Goal: Complete application form

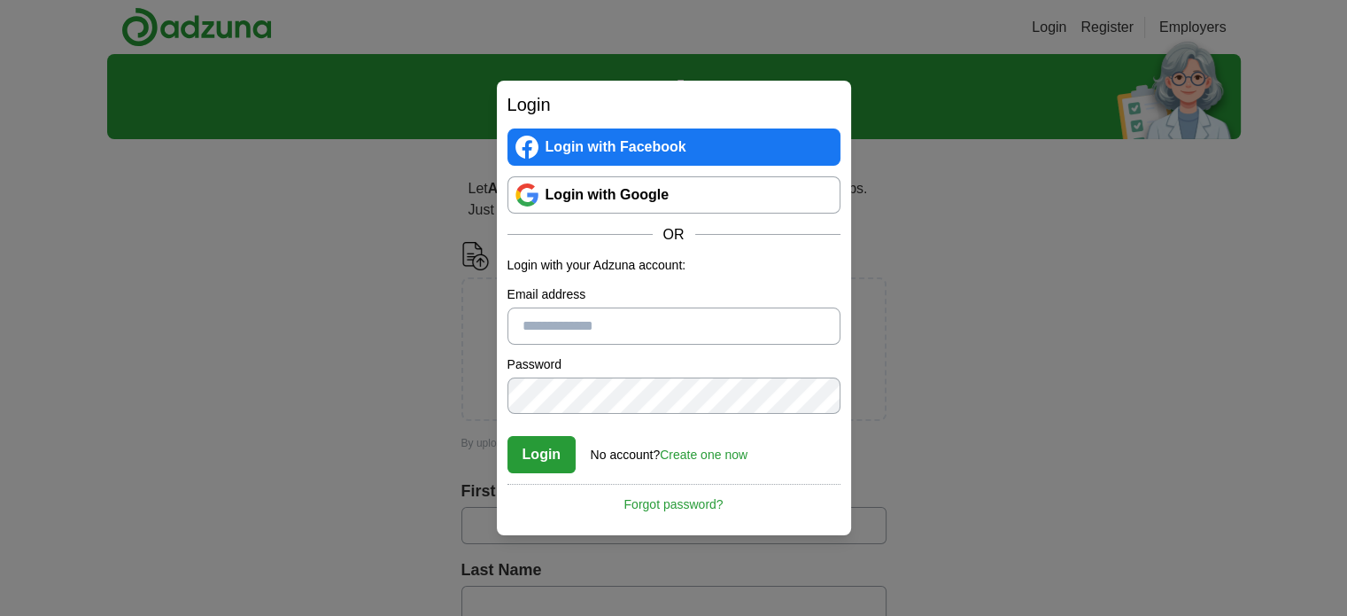
click at [655, 332] on input "Email address" at bounding box center [674, 325] width 333 height 37
click at [703, 452] on link "Create one now" at bounding box center [704, 454] width 88 height 14
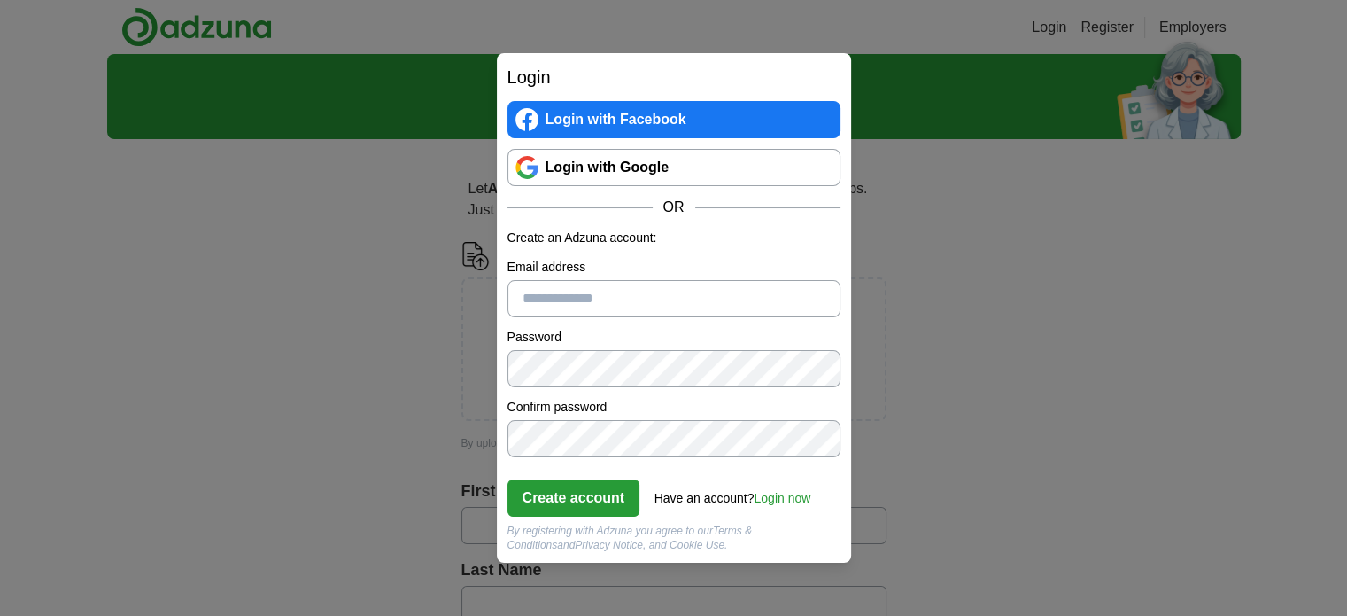
click at [598, 307] on input "Email address" at bounding box center [674, 298] width 333 height 37
type input "**********"
click button "Create account" at bounding box center [574, 497] width 133 height 37
click at [782, 499] on link "Login now" at bounding box center [782, 498] width 57 height 14
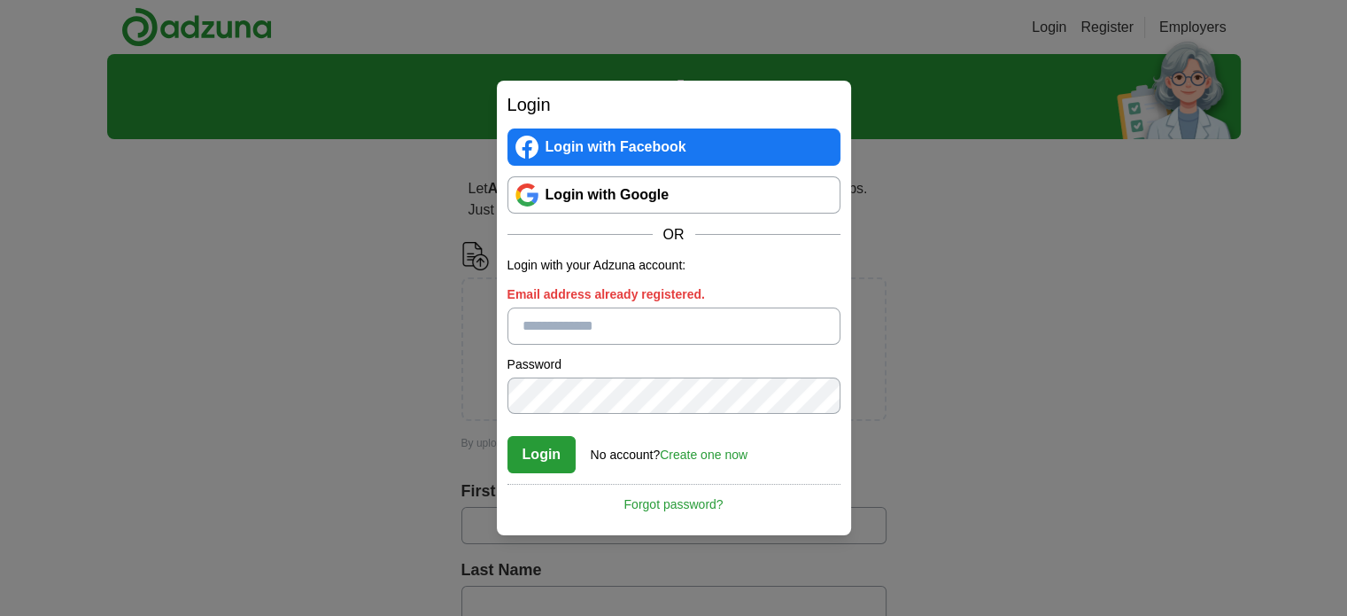
click at [584, 310] on input "Email address already registered." at bounding box center [674, 325] width 333 height 37
type input "**********"
click at [508, 436] on button "Login" at bounding box center [542, 454] width 69 height 37
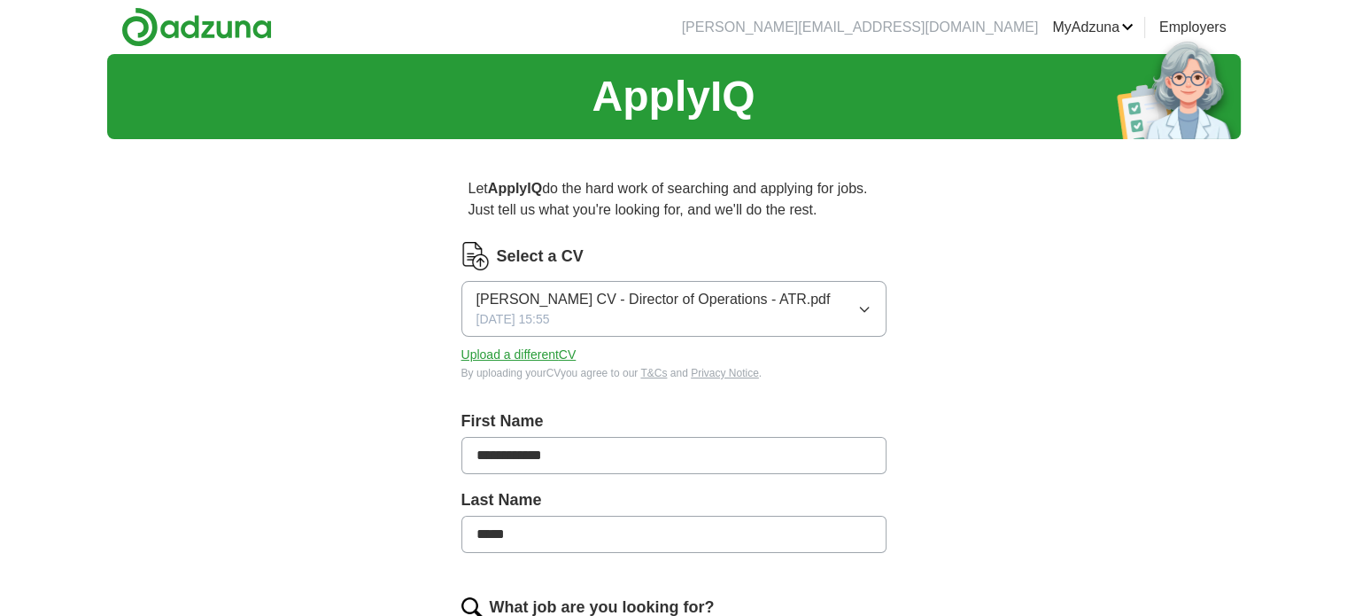
click at [554, 353] on button "Upload a different CV" at bounding box center [519, 354] width 115 height 19
click at [539, 345] on button "Upload a different CV" at bounding box center [519, 354] width 115 height 19
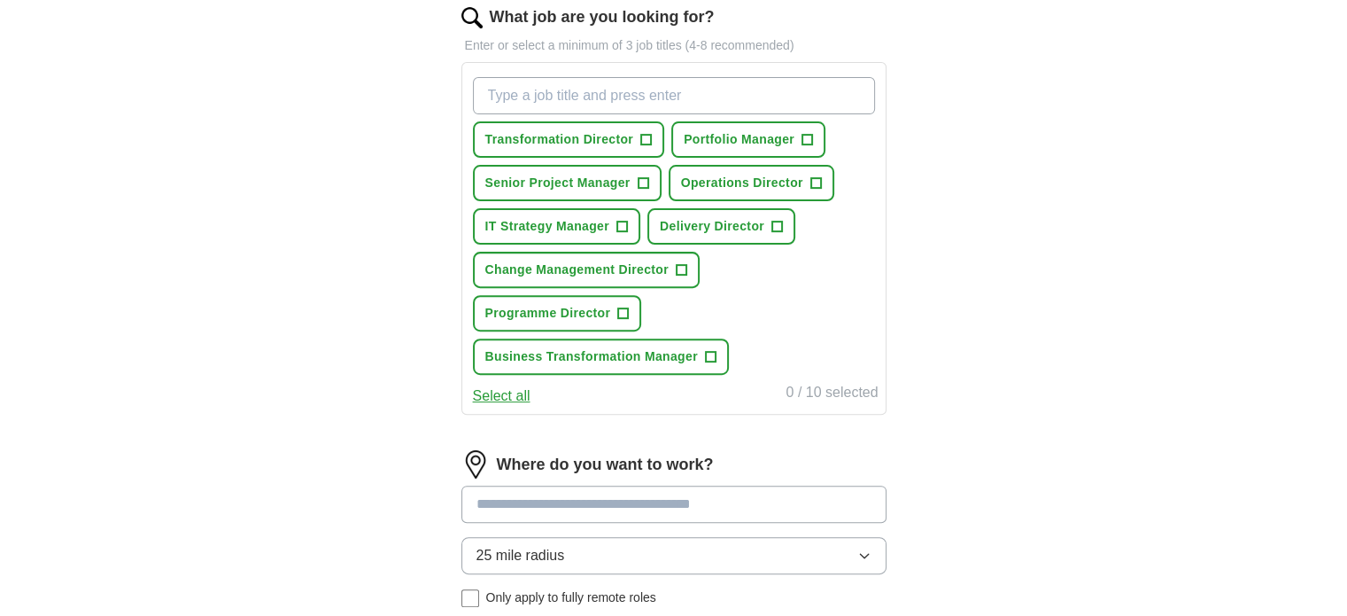
scroll to position [620, 0]
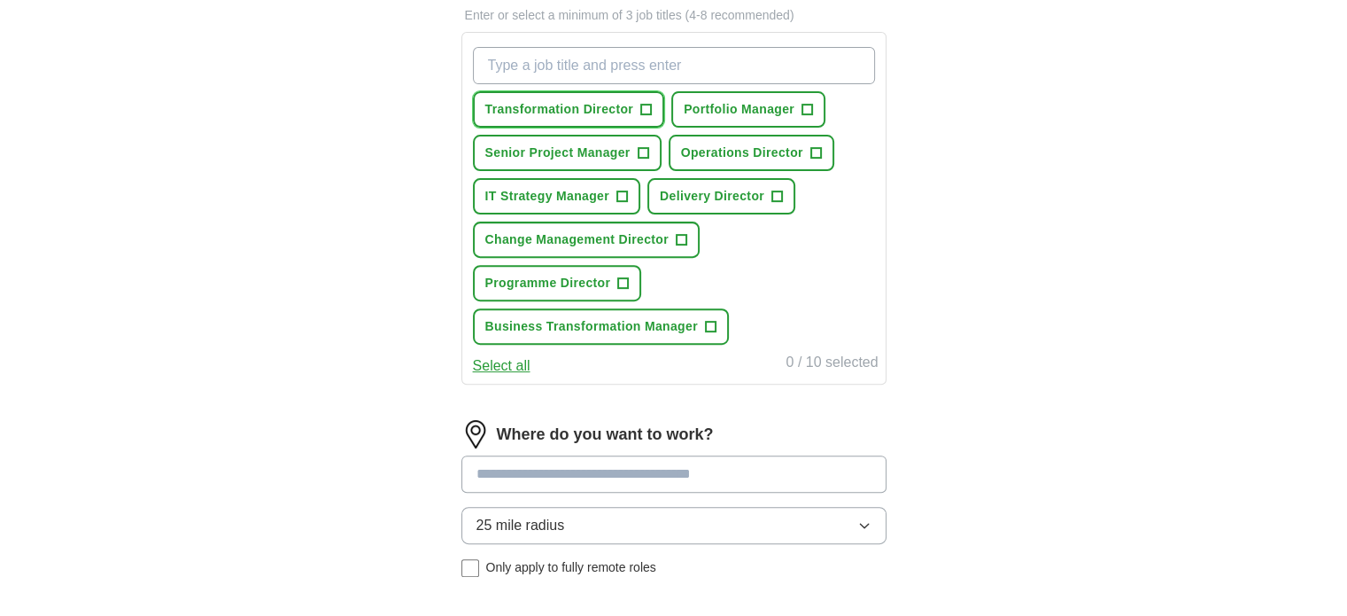
click at [641, 104] on span "+" at bounding box center [646, 110] width 11 height 14
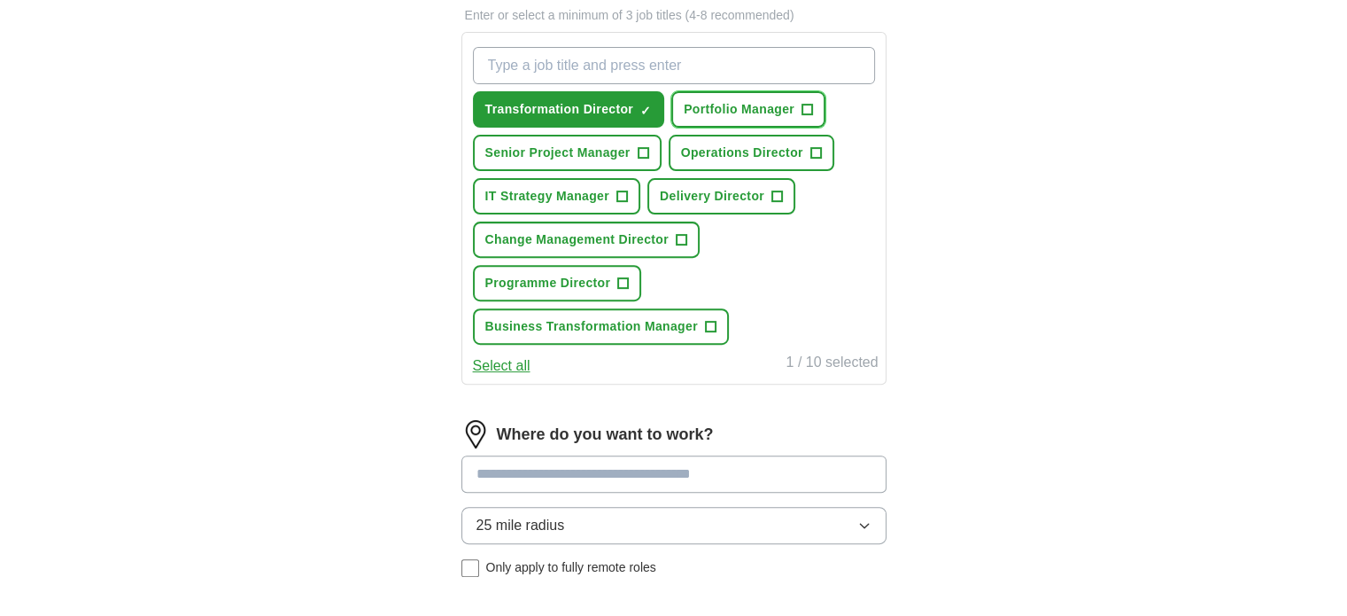
click at [749, 113] on span "Portfolio Manager" at bounding box center [739, 109] width 111 height 19
click at [702, 187] on span "Delivery Director" at bounding box center [712, 196] width 105 height 19
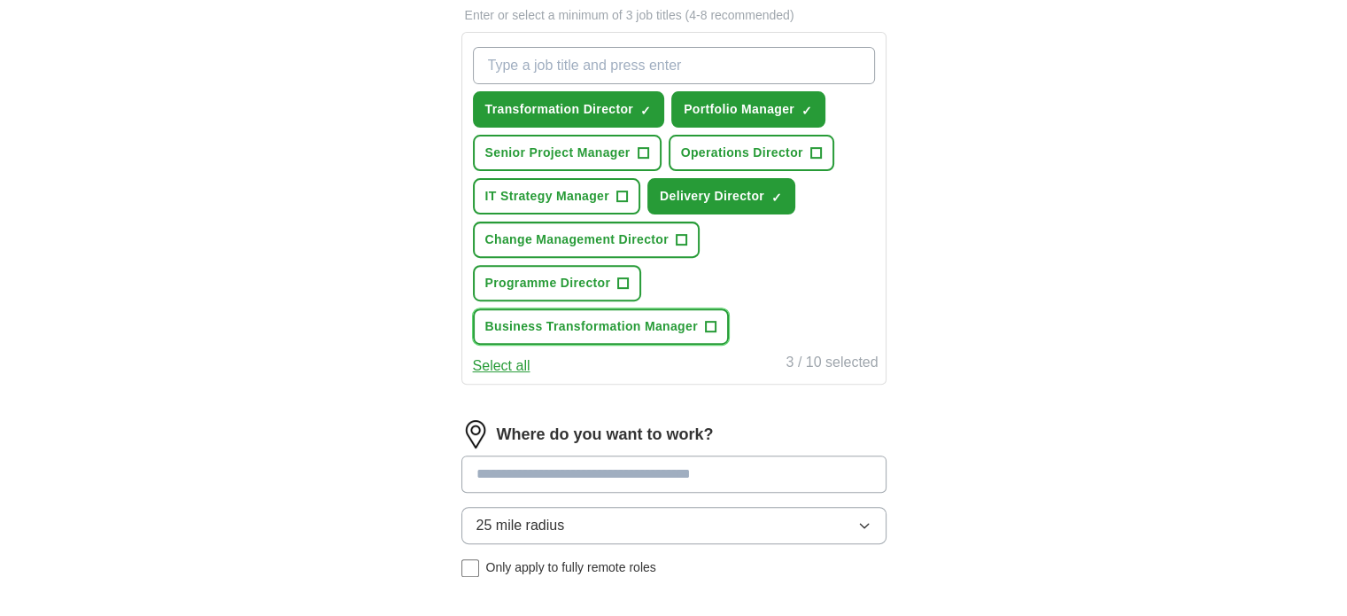
click at [607, 317] on span "Business Transformation Manager" at bounding box center [591, 326] width 213 height 19
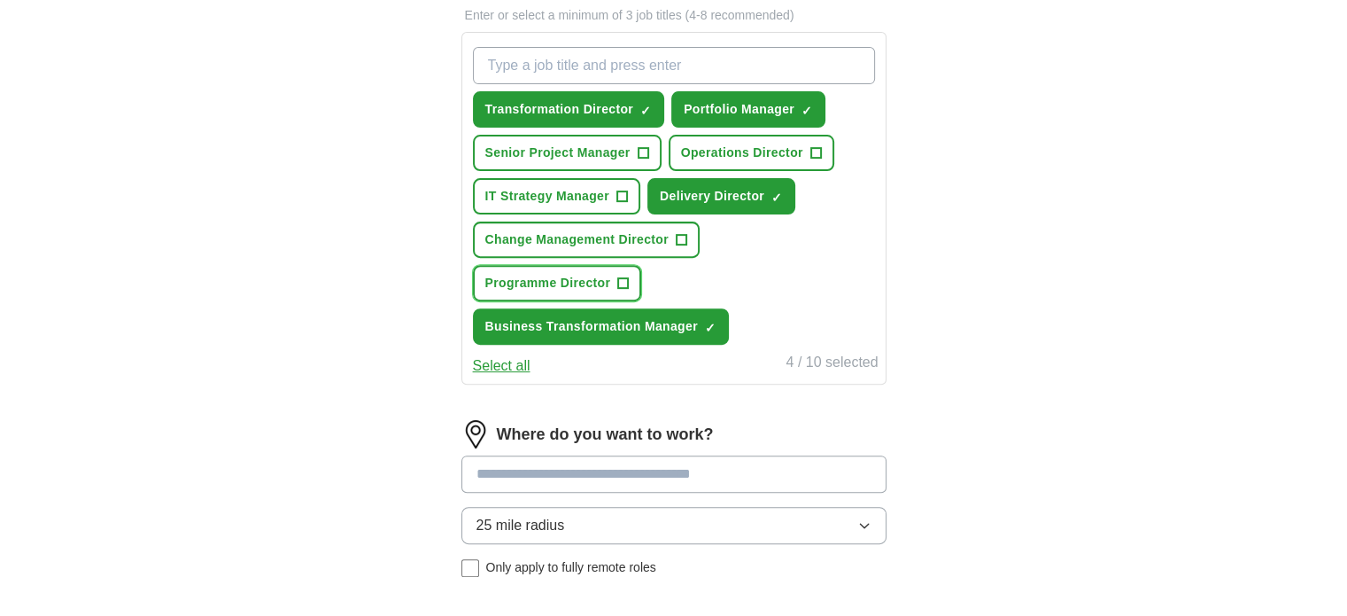
click at [611, 274] on span "Programme Director" at bounding box center [548, 283] width 126 height 19
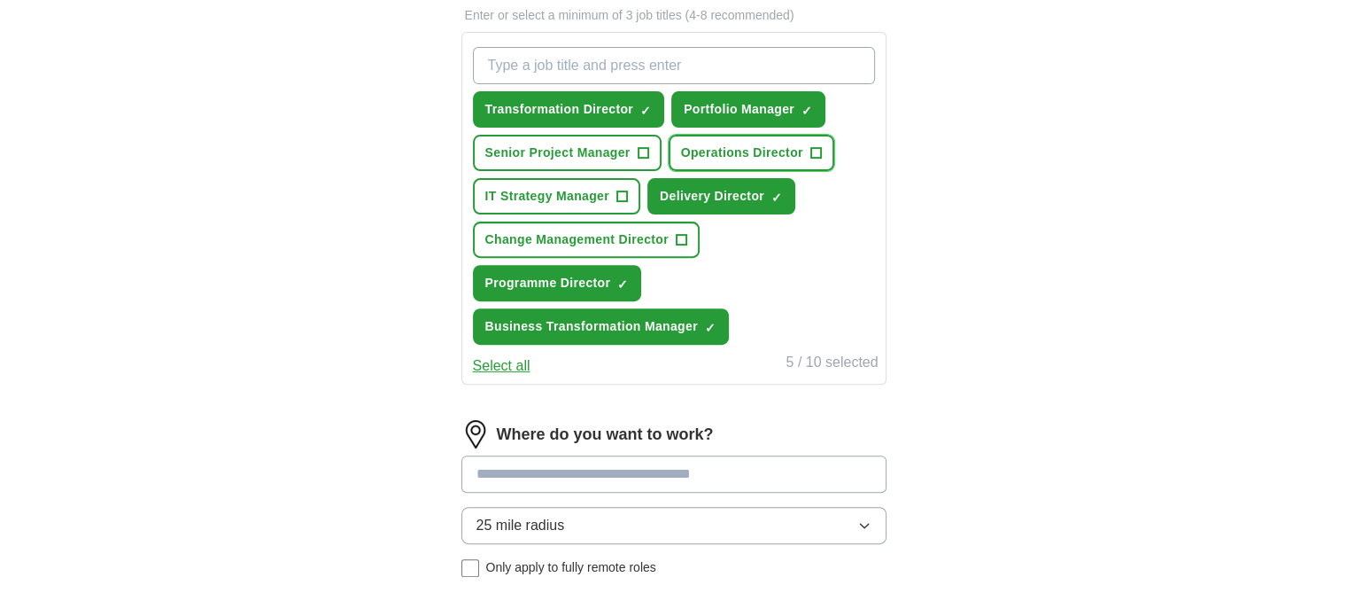
click at [734, 148] on span "Operations Director" at bounding box center [742, 153] width 122 height 19
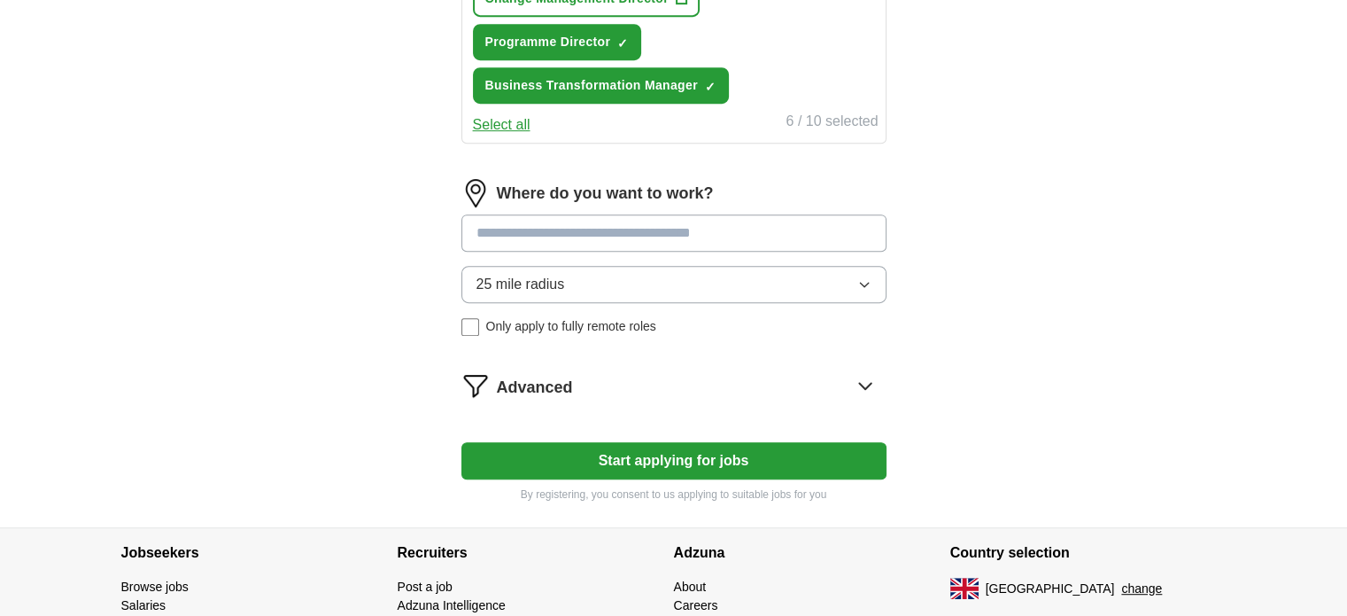
scroll to position [886, 0]
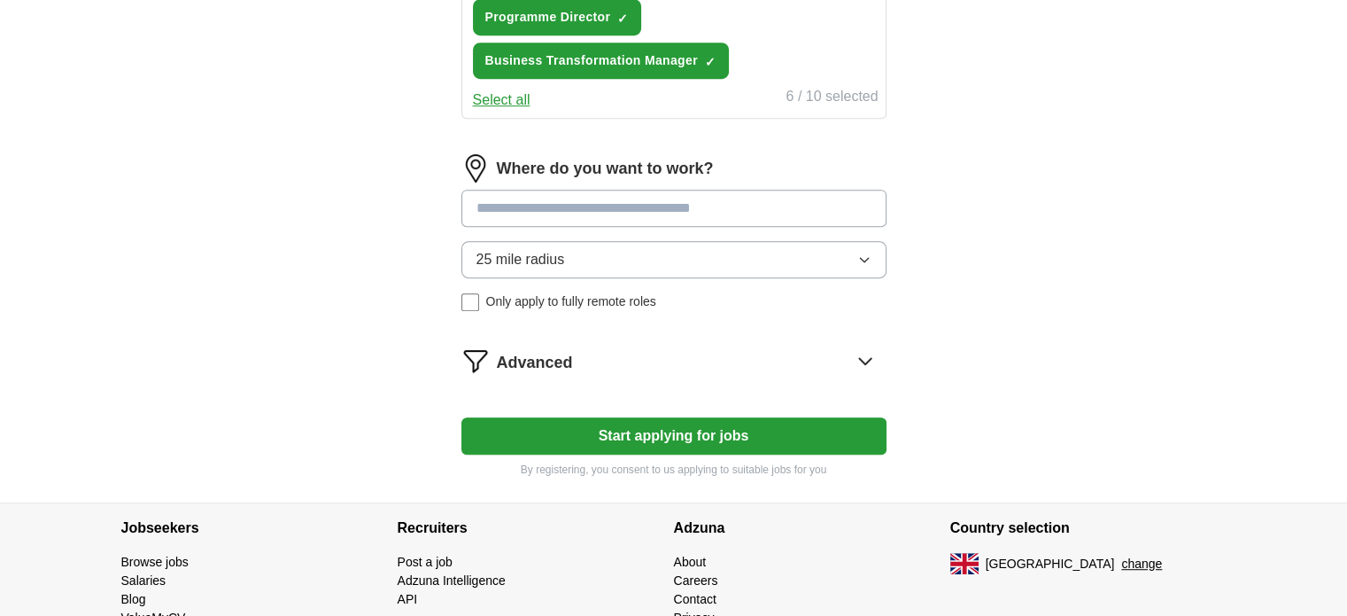
click at [667, 190] on input at bounding box center [674, 208] width 425 height 37
type input "**"
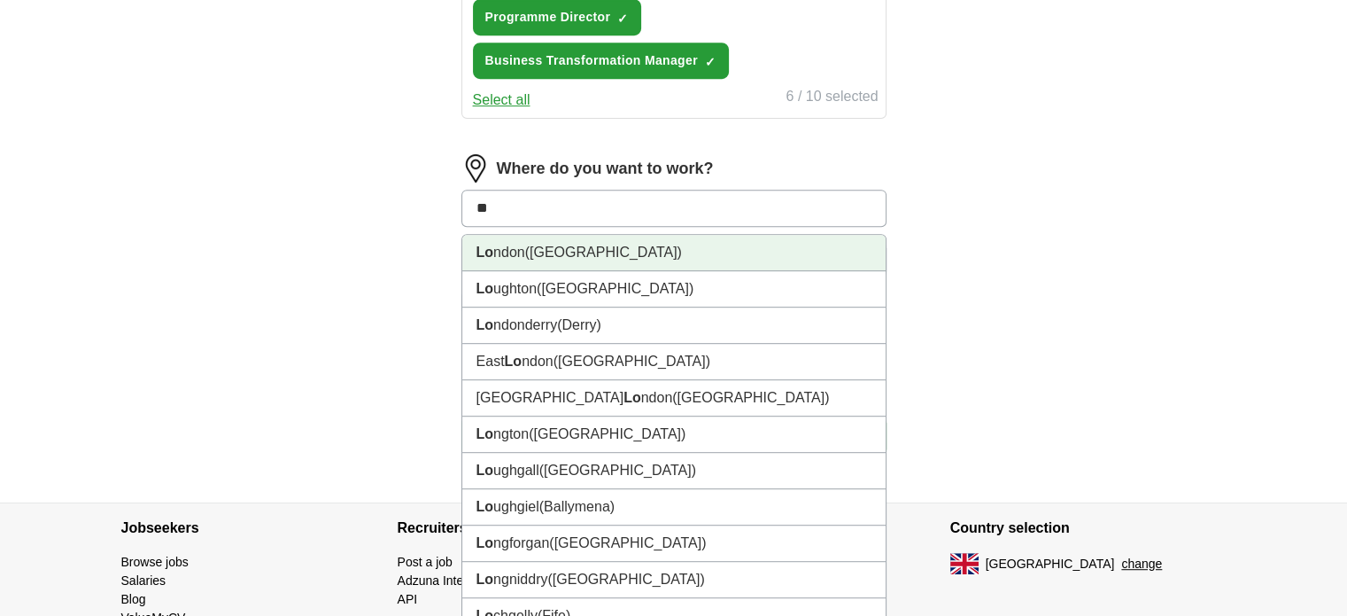
click at [634, 235] on li "Lo ndon (UK)" at bounding box center [673, 253] width 423 height 36
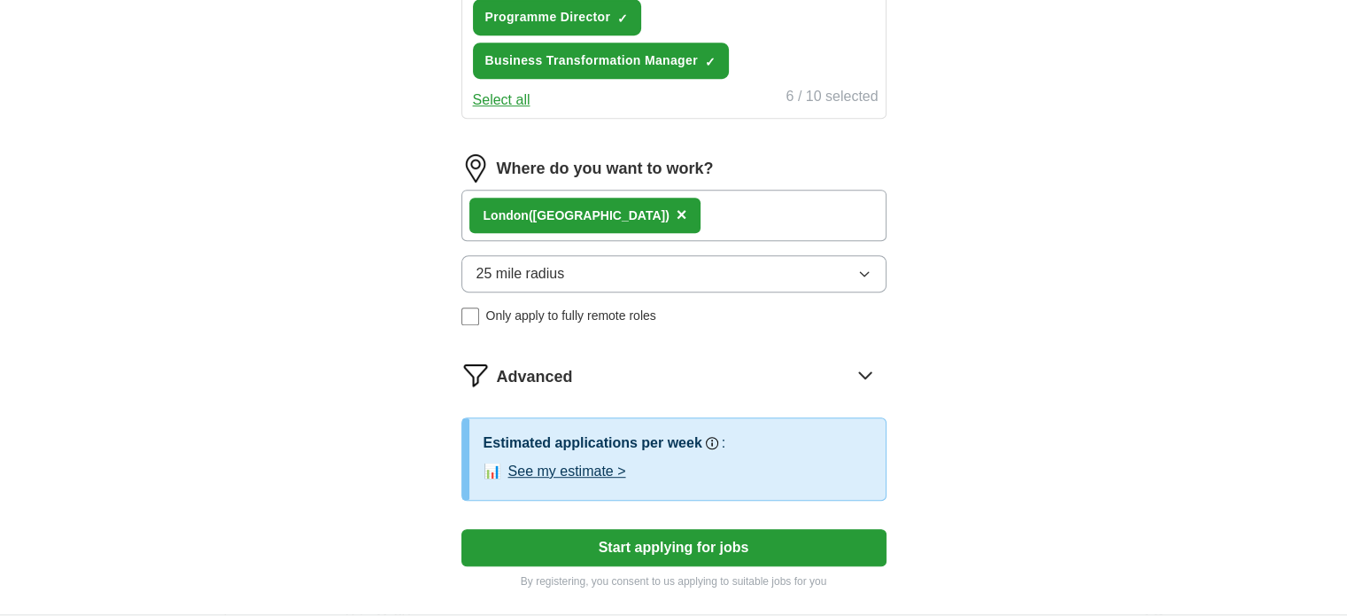
click at [822, 255] on button "25 mile radius" at bounding box center [674, 273] width 425 height 37
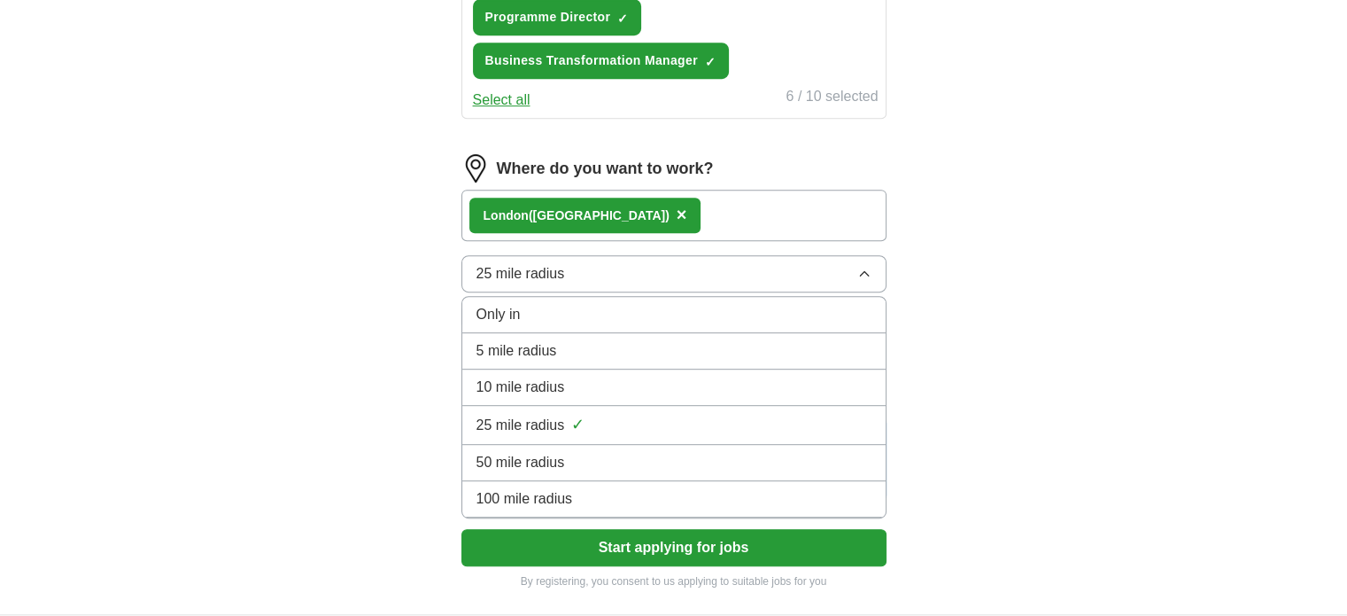
click at [587, 413] on div "25 mile radius ✓" at bounding box center [674, 425] width 395 height 24
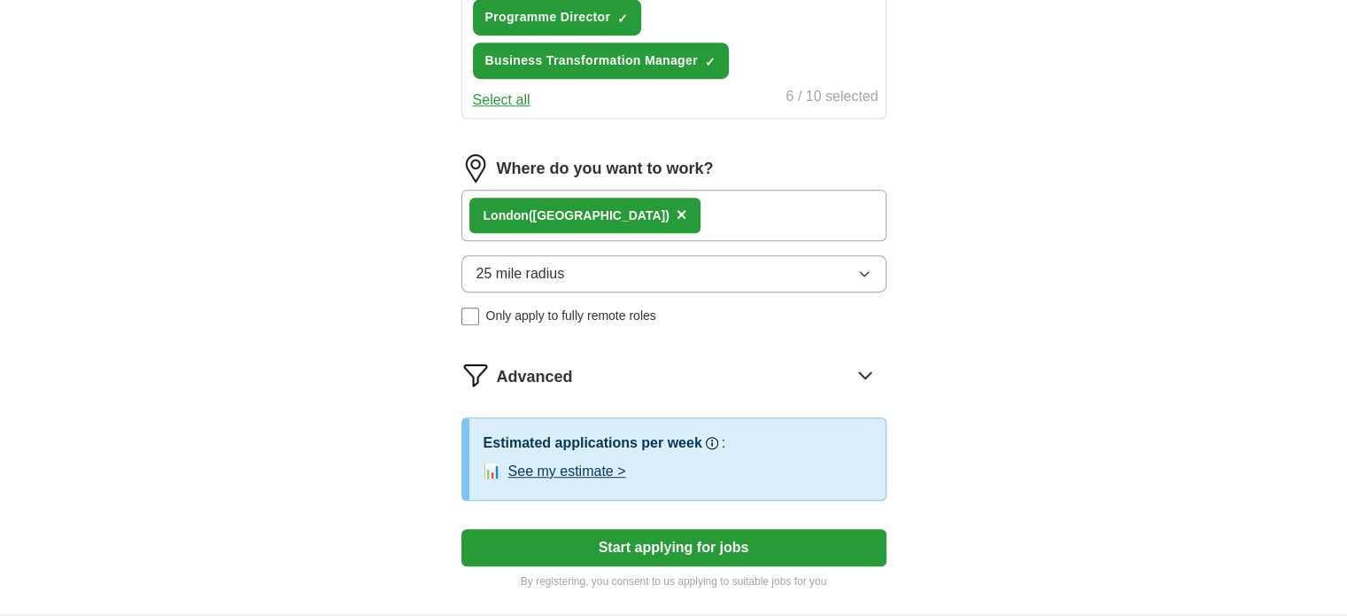
click at [729, 255] on button "25 mile radius" at bounding box center [674, 273] width 425 height 37
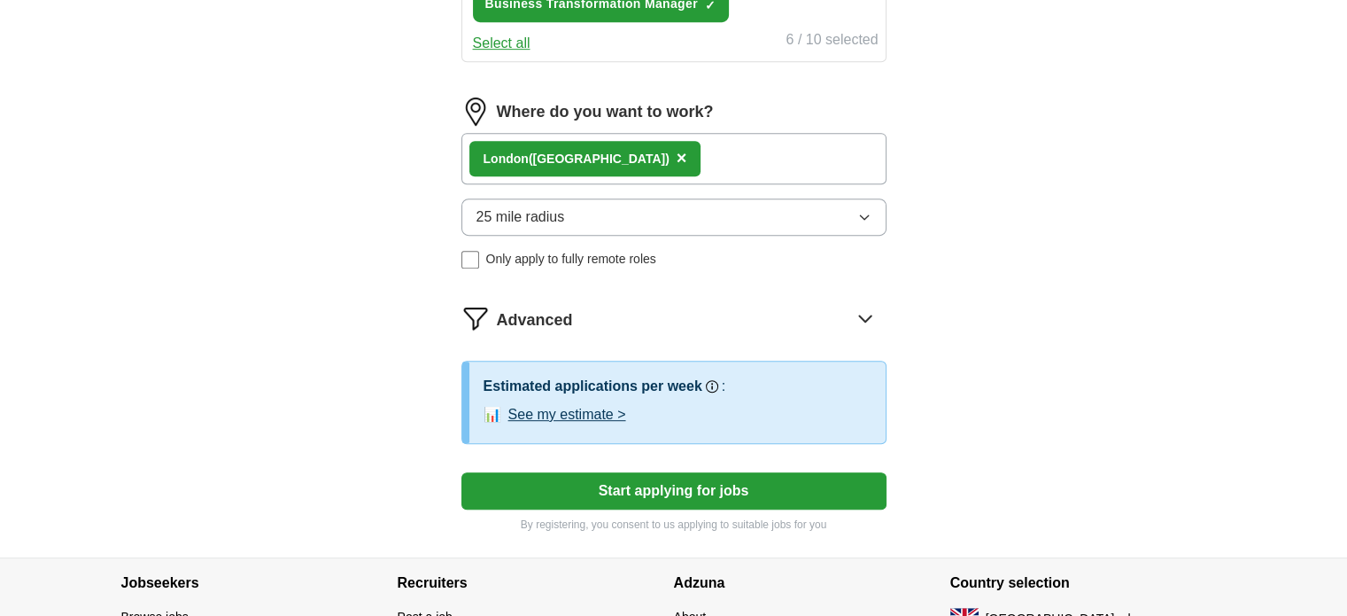
scroll to position [974, 0]
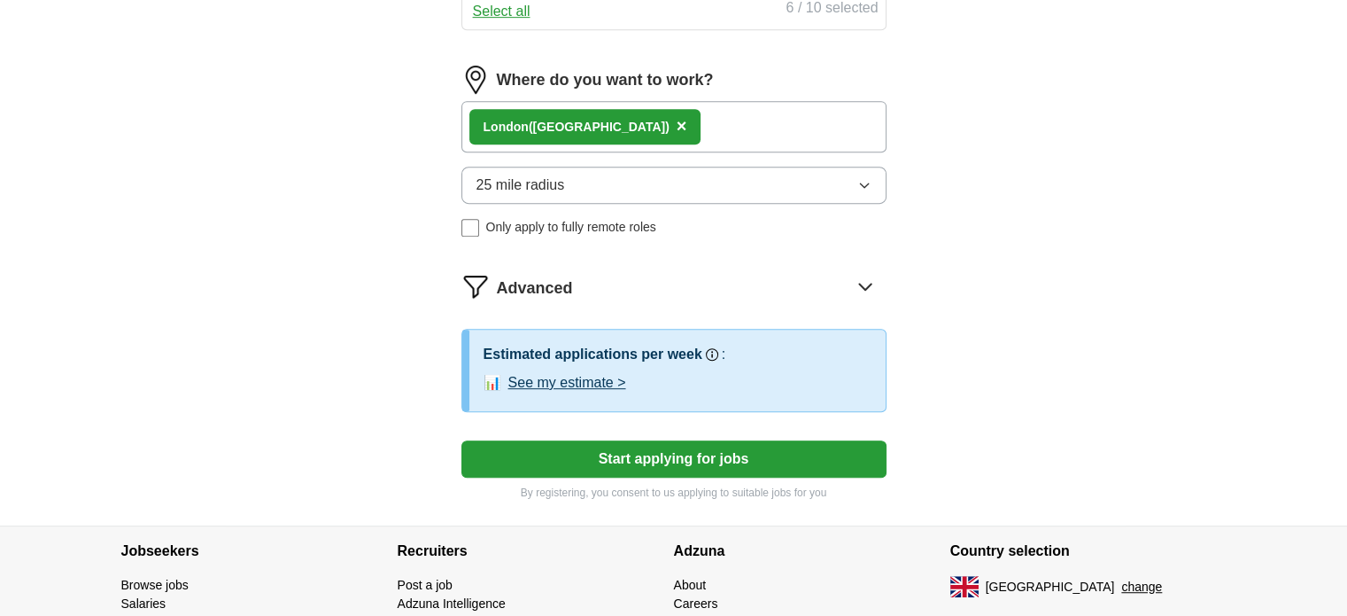
click at [667, 440] on button "Start applying for jobs" at bounding box center [674, 458] width 425 height 37
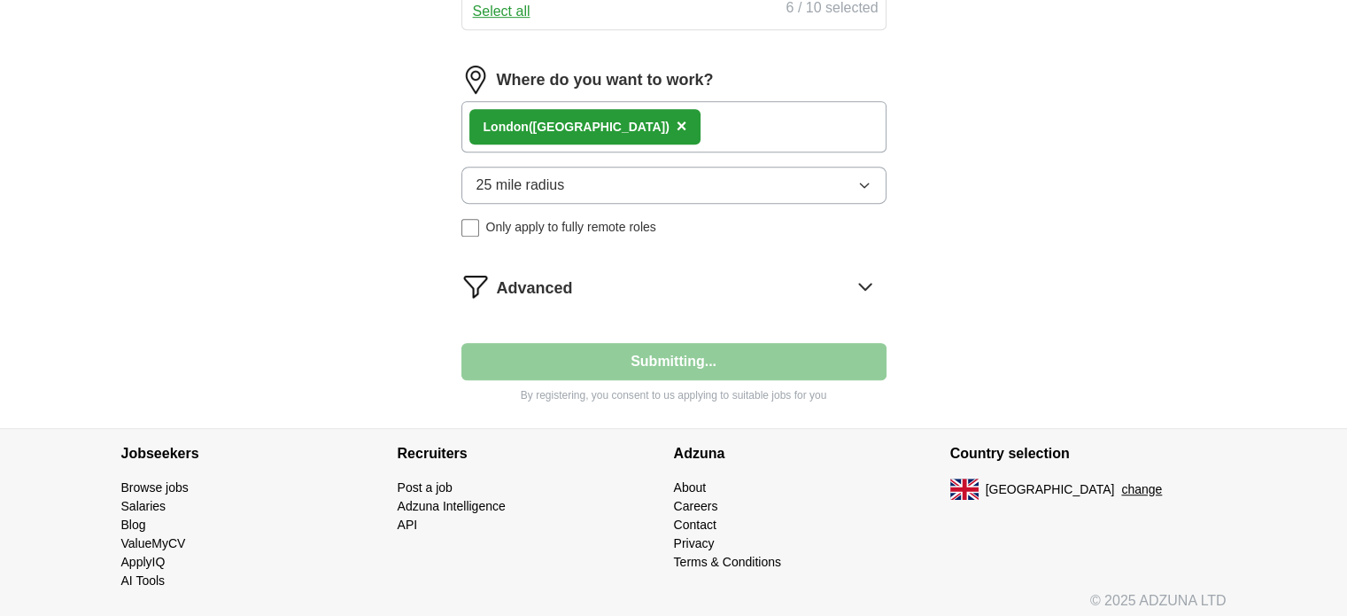
scroll to position [934, 0]
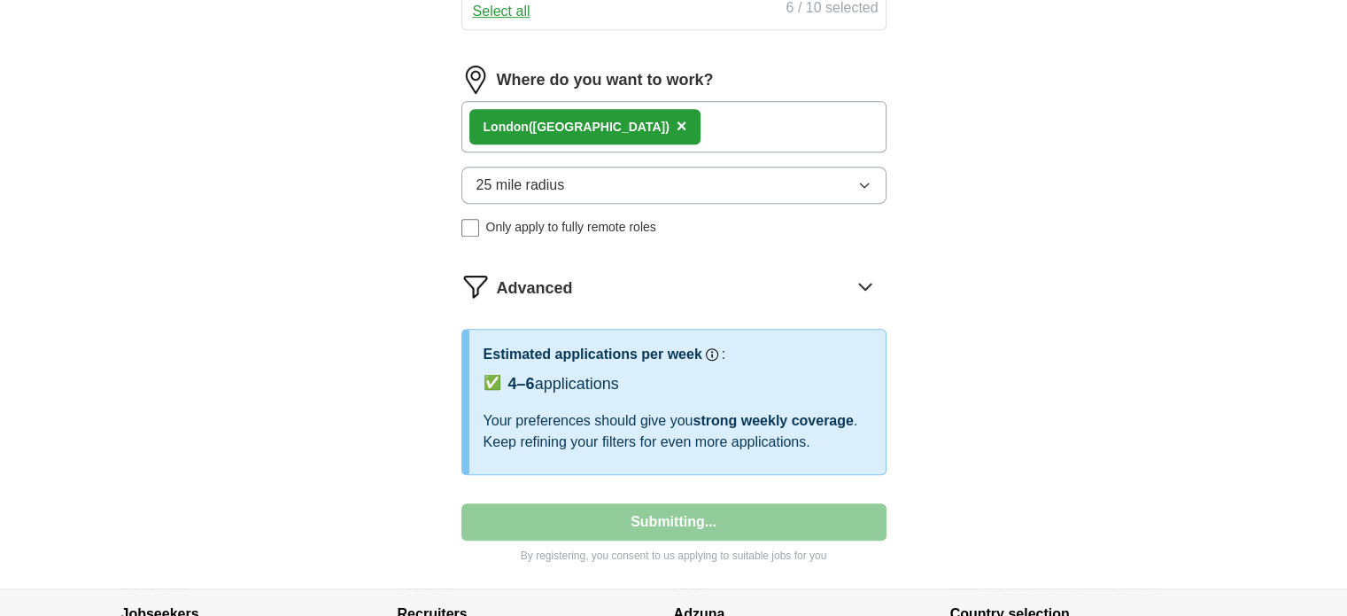
select select "**"
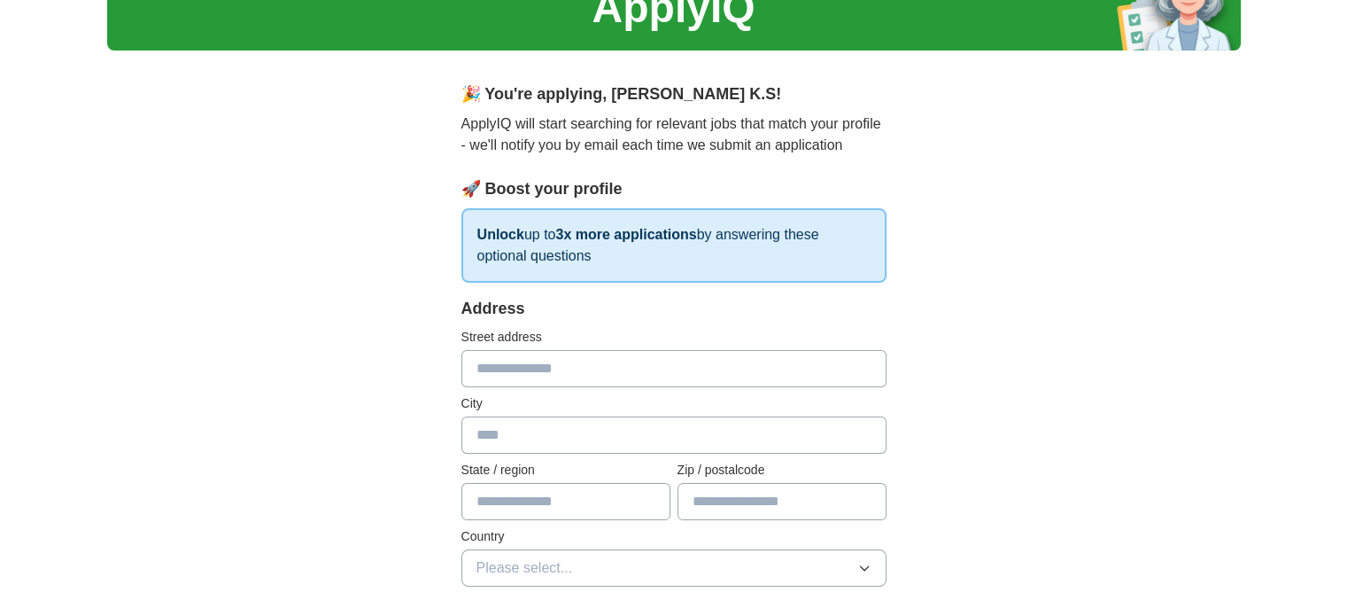
scroll to position [89, 0]
click at [528, 378] on input "text" at bounding box center [674, 368] width 425 height 37
type input "**********"
type input "*******"
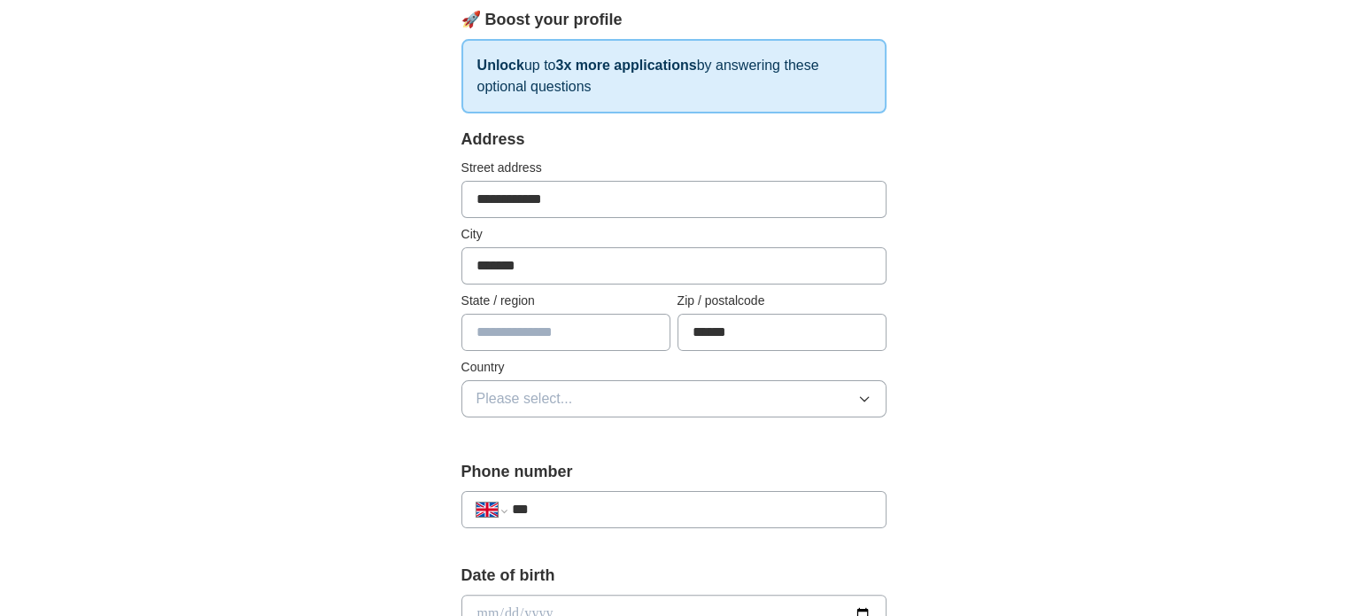
scroll to position [266, 0]
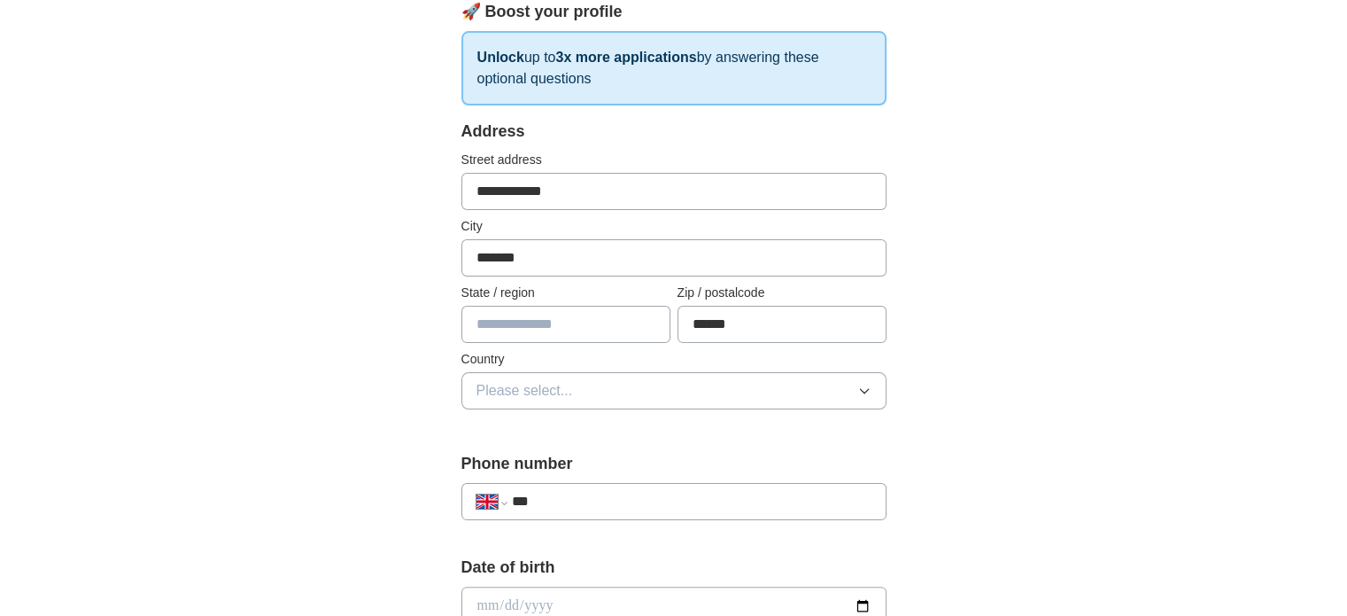
type input "******"
click at [573, 384] on button "Please select..." at bounding box center [674, 390] width 425 height 37
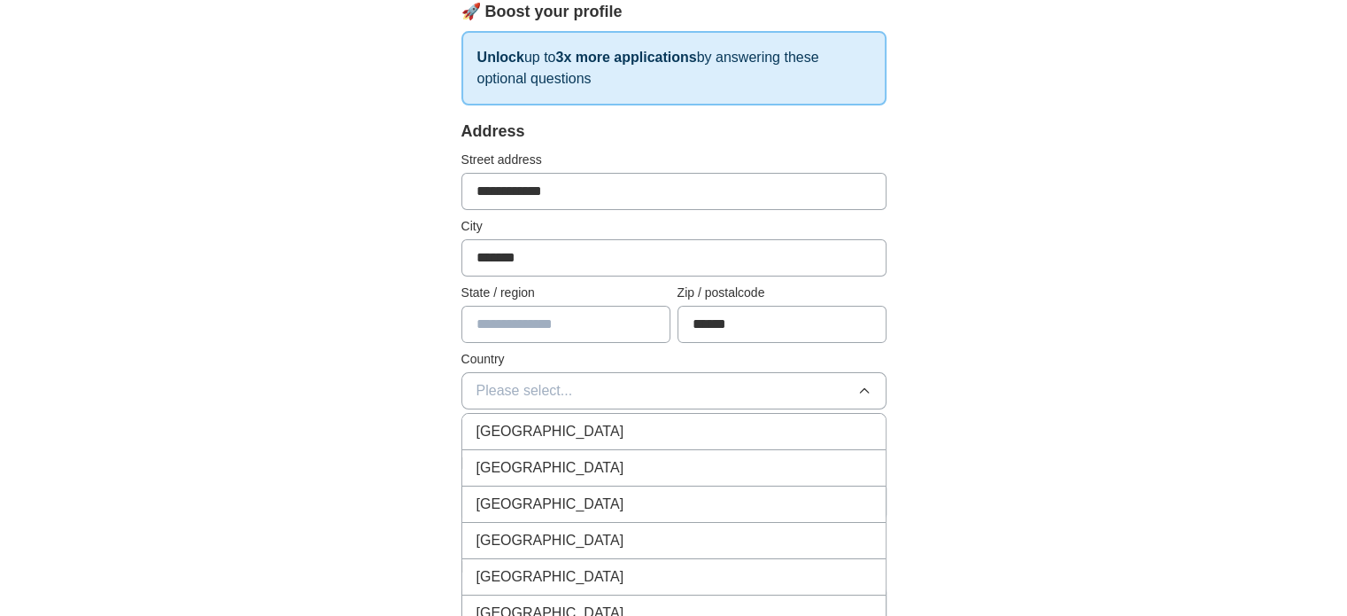
click at [544, 421] on span "[GEOGRAPHIC_DATA]" at bounding box center [551, 431] width 148 height 21
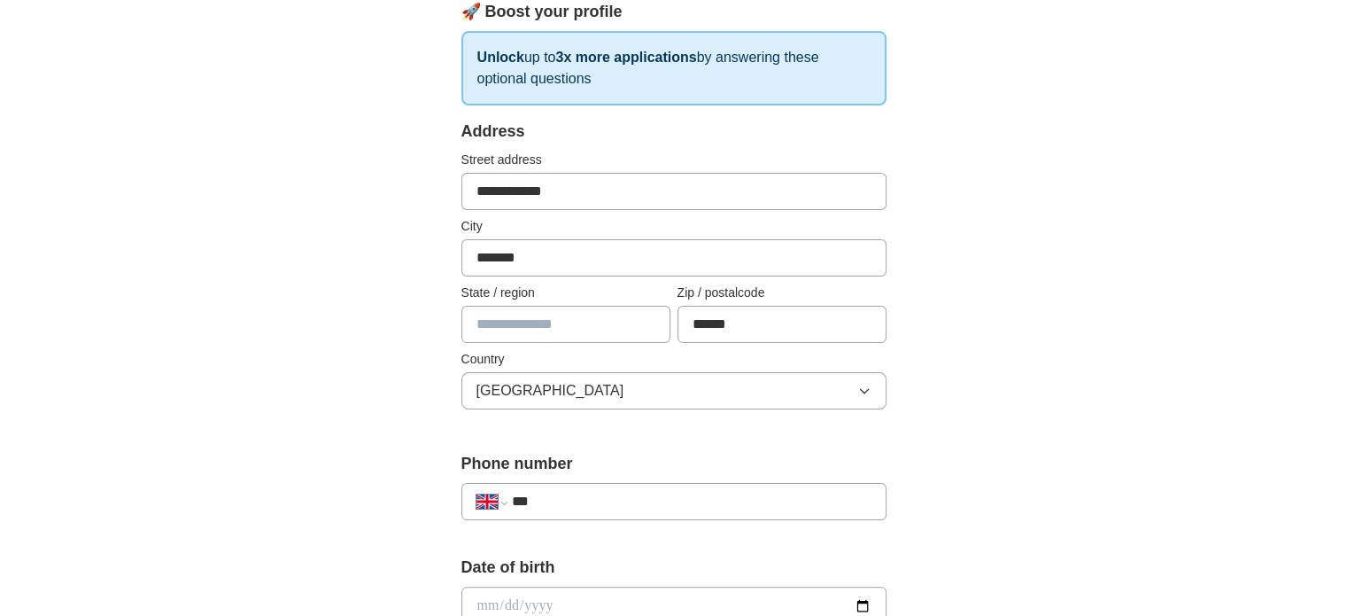
scroll to position [354, 0]
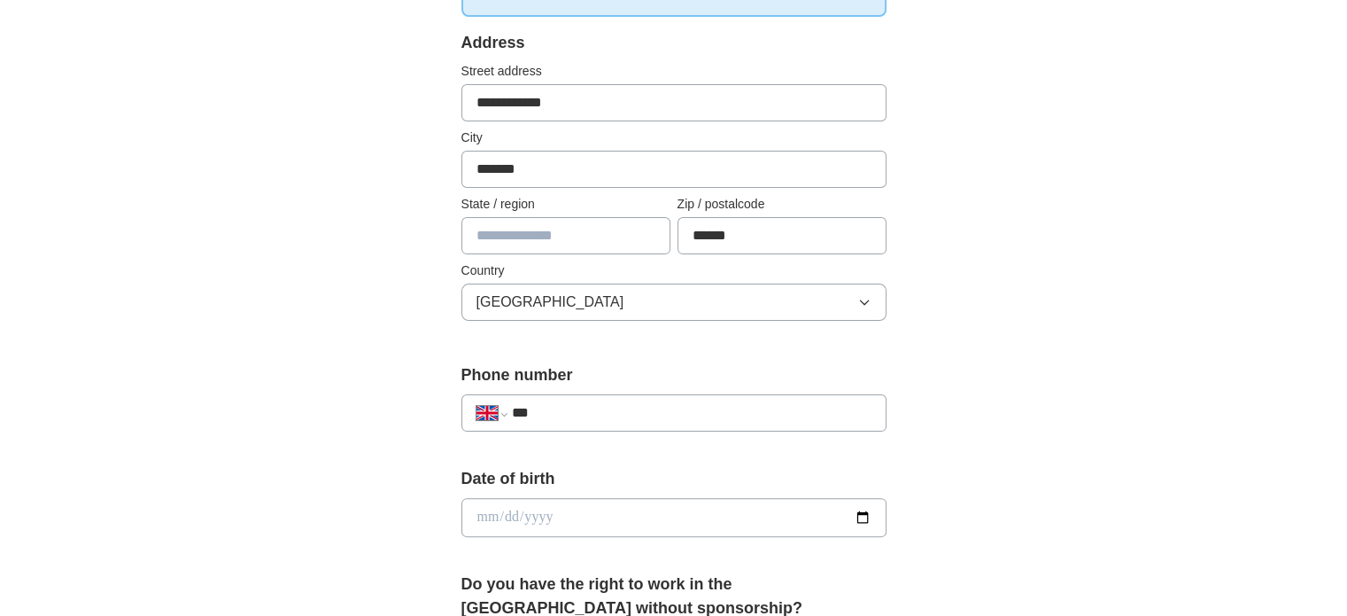
click at [596, 418] on input "***" at bounding box center [691, 412] width 360 height 21
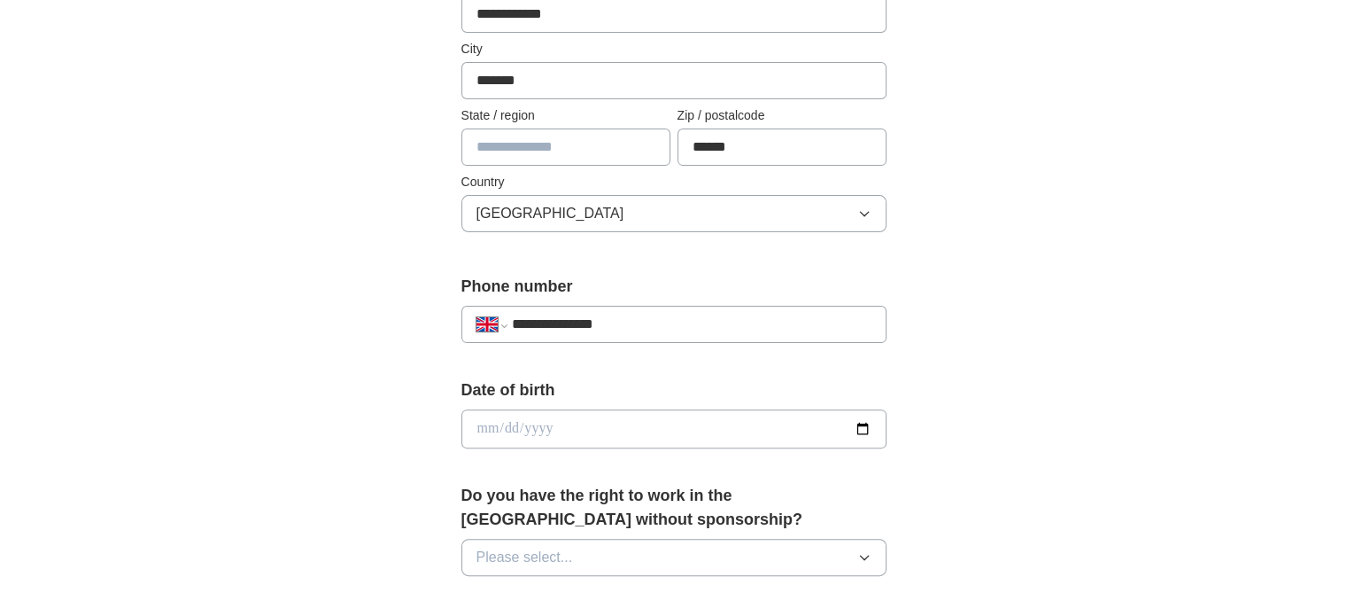
scroll to position [620, 0]
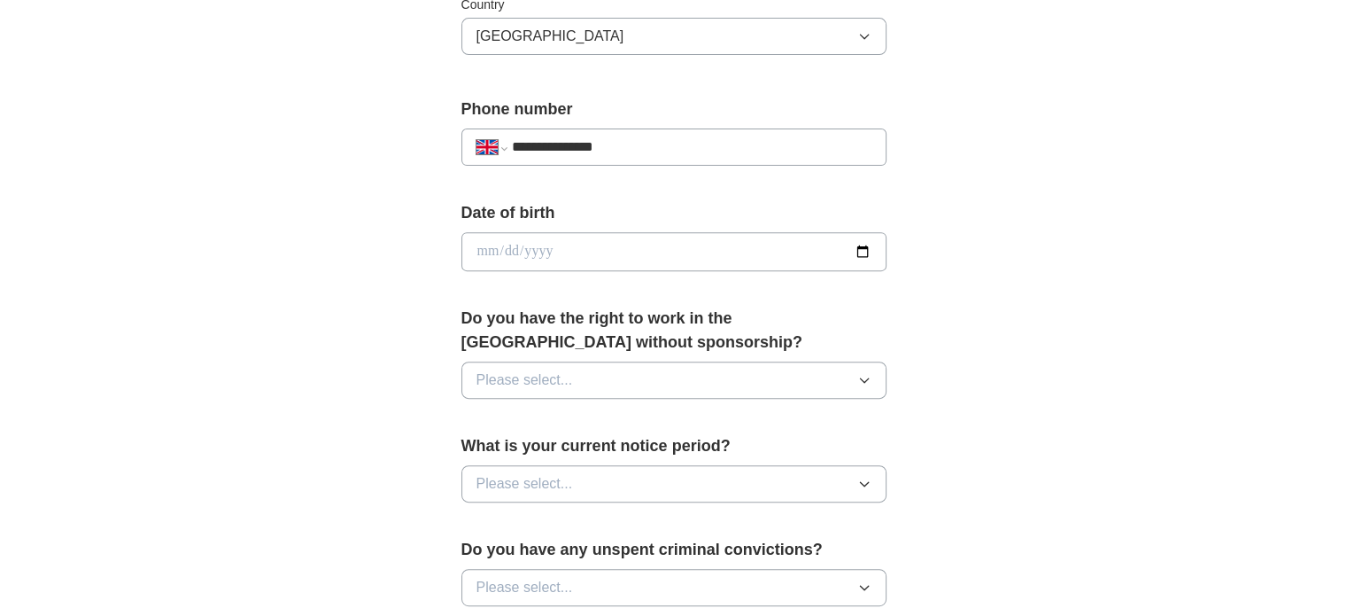
type input "**********"
click at [792, 403] on div "Do you have the right to work in the UK without sponsorship? Please select..." at bounding box center [674, 360] width 425 height 106
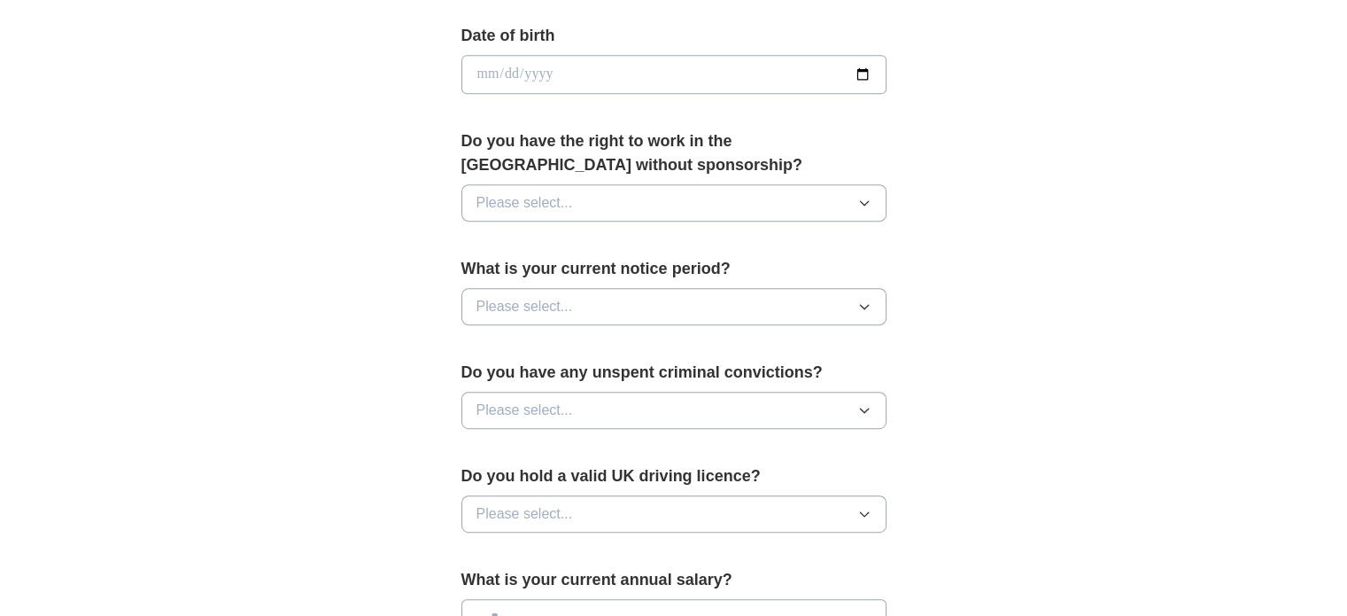
click at [632, 309] on button "Please select..." at bounding box center [674, 306] width 425 height 37
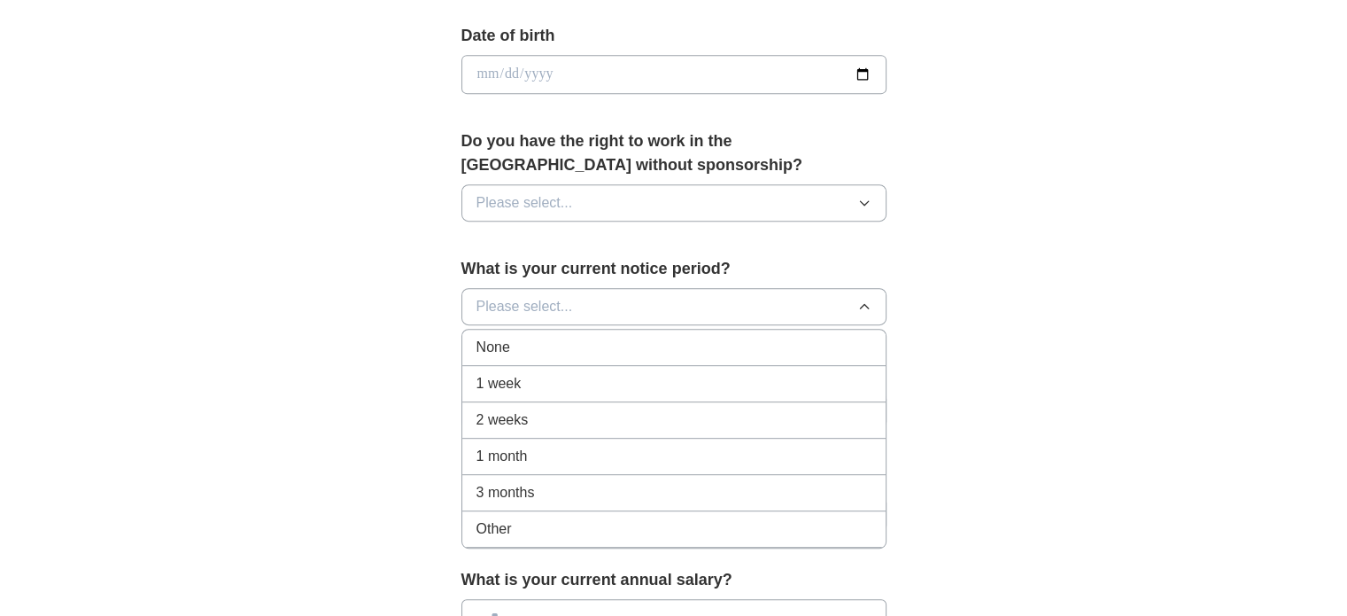
click at [586, 409] on div "2 weeks" at bounding box center [674, 419] width 395 height 21
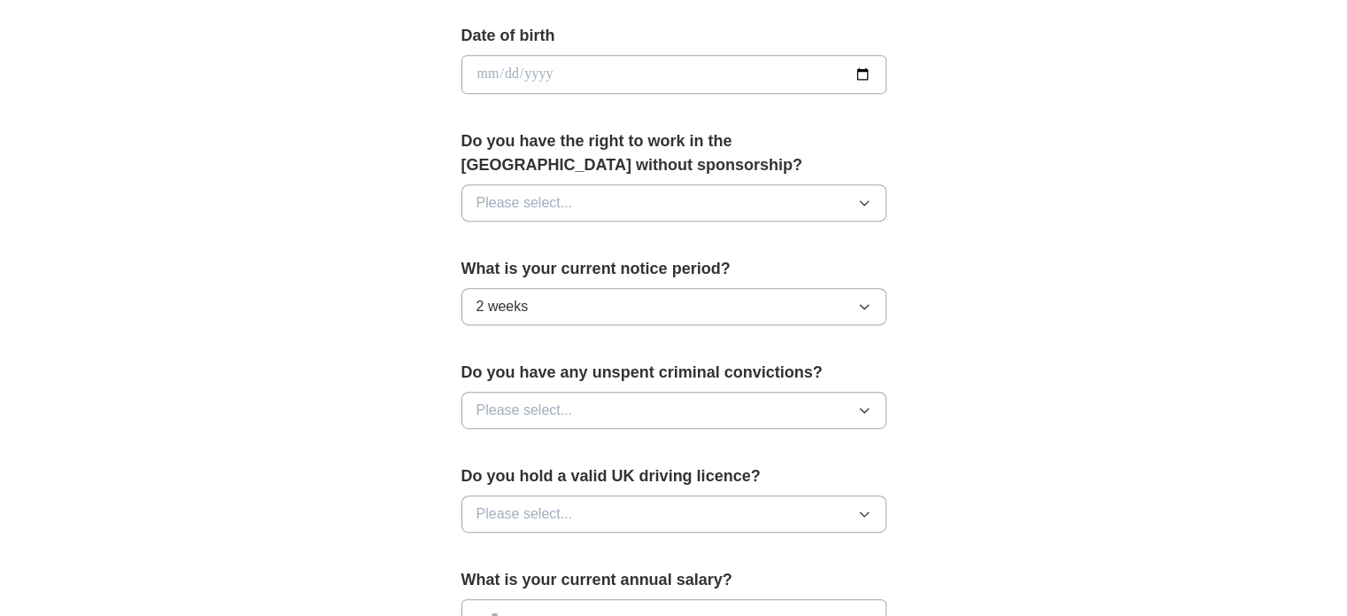
click at [672, 404] on button "Please select..." at bounding box center [674, 410] width 425 height 37
click at [569, 477] on div "No" at bounding box center [674, 487] width 395 height 21
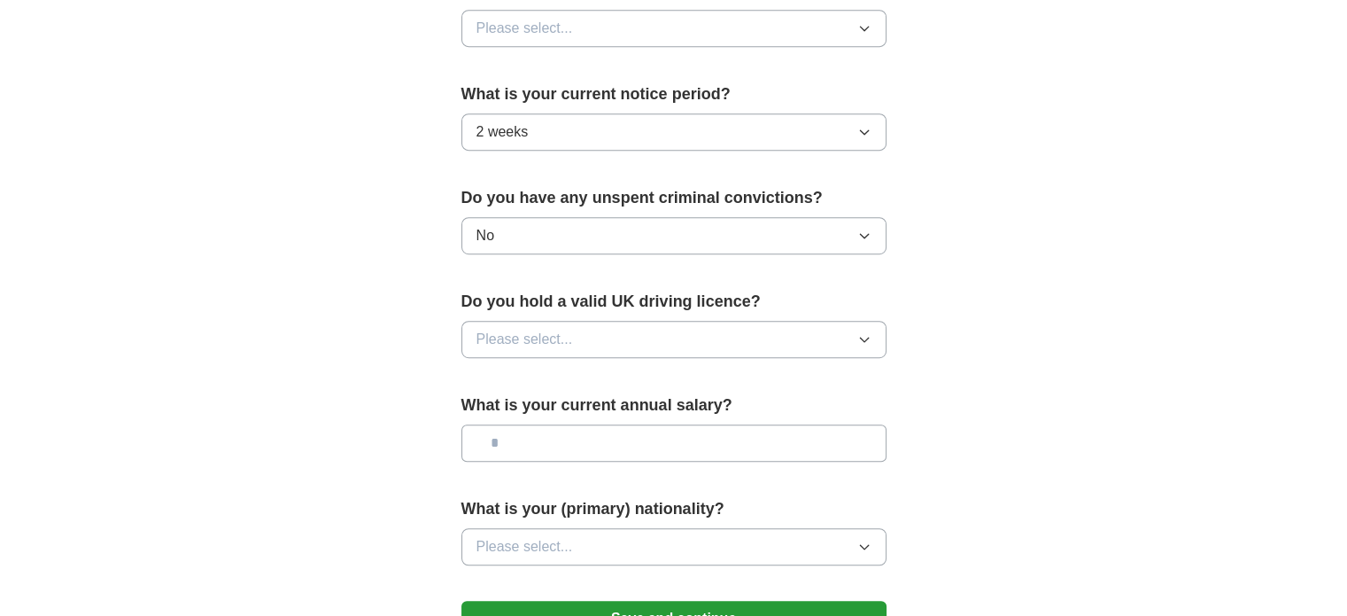
scroll to position [974, 0]
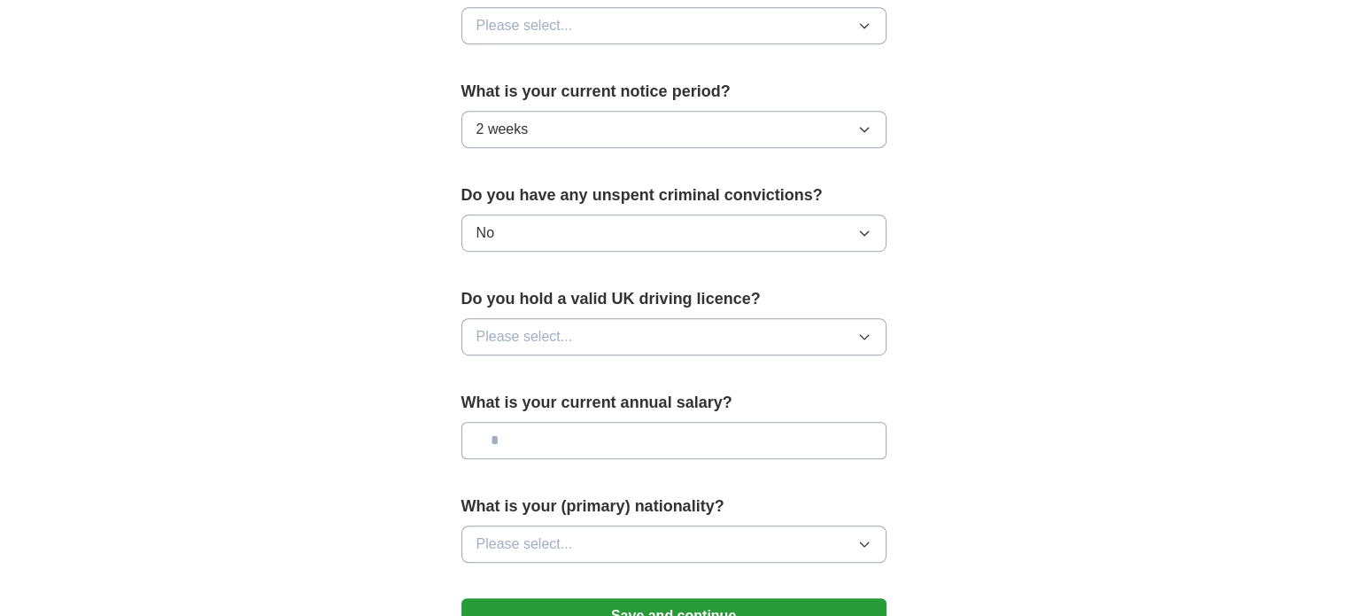
click at [645, 337] on button "Please select..." at bounding box center [674, 336] width 425 height 37
click at [634, 375] on div "Yes" at bounding box center [674, 377] width 395 height 21
click at [613, 433] on input "text" at bounding box center [674, 440] width 425 height 37
type input "********"
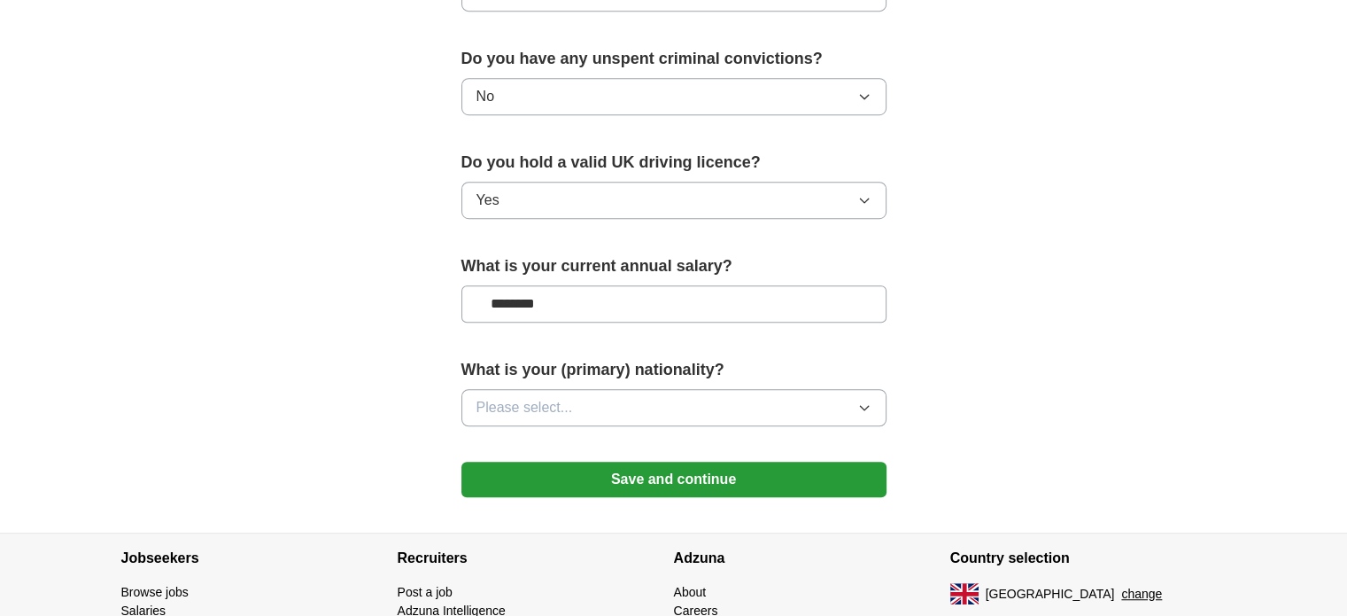
scroll to position [1219, 0]
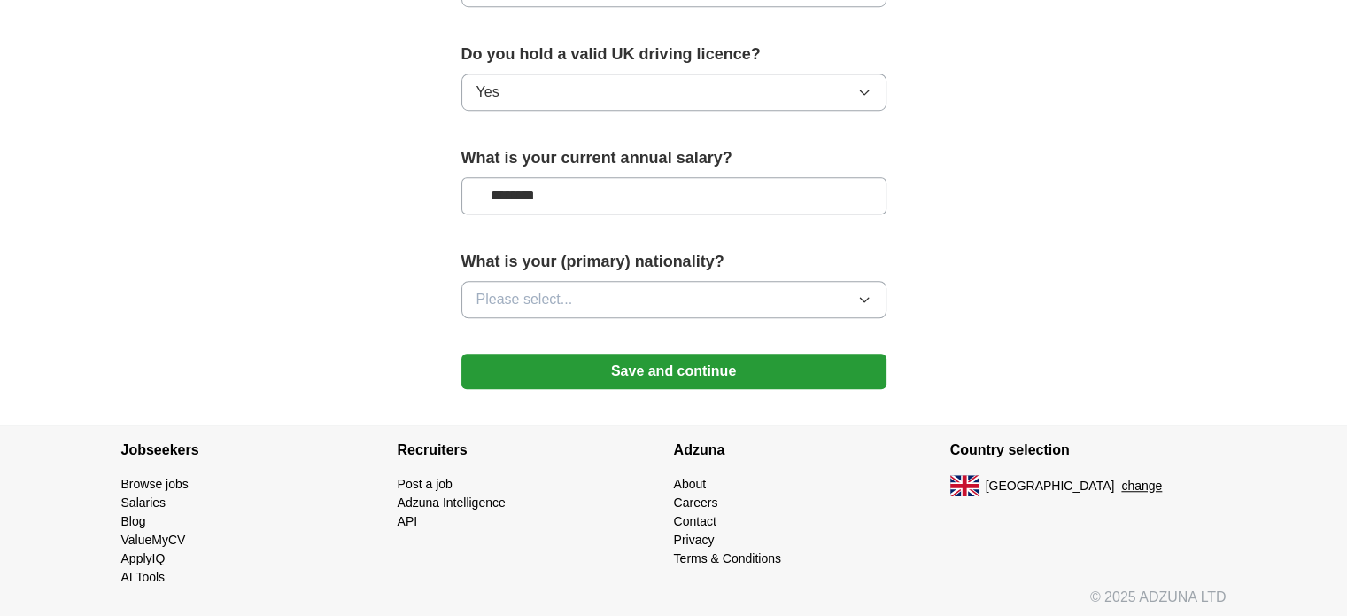
click at [555, 297] on span "Please select..." at bounding box center [525, 299] width 97 height 21
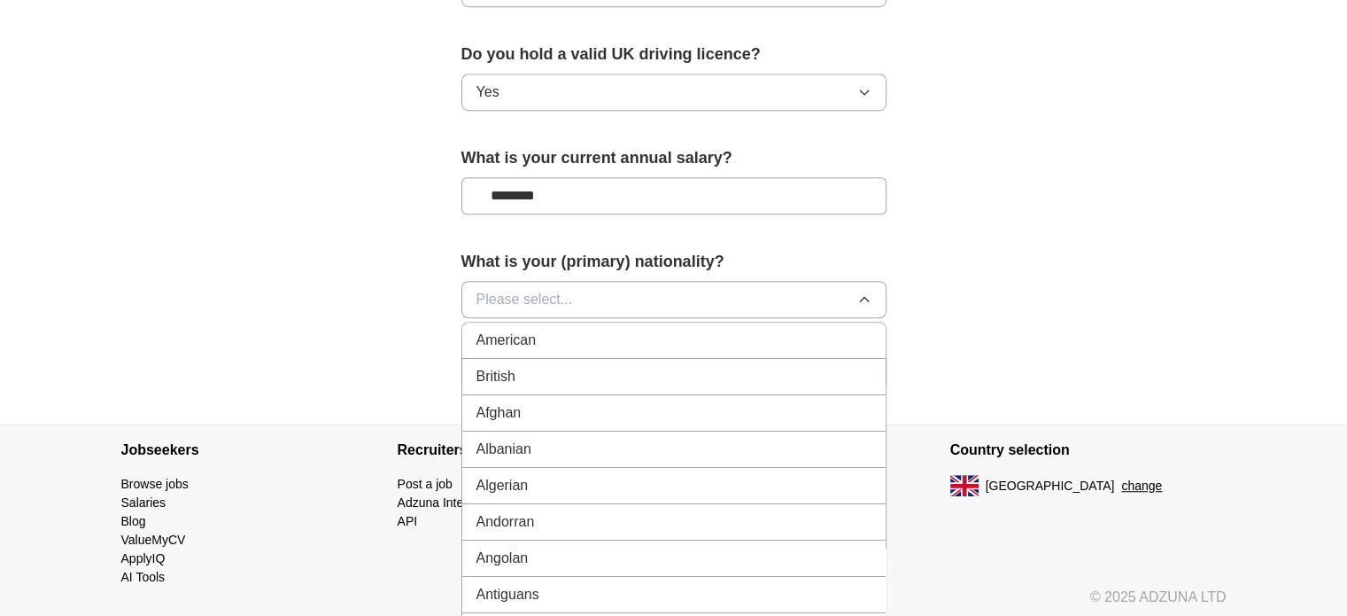
click at [603, 283] on button "Please select..." at bounding box center [674, 299] width 425 height 37
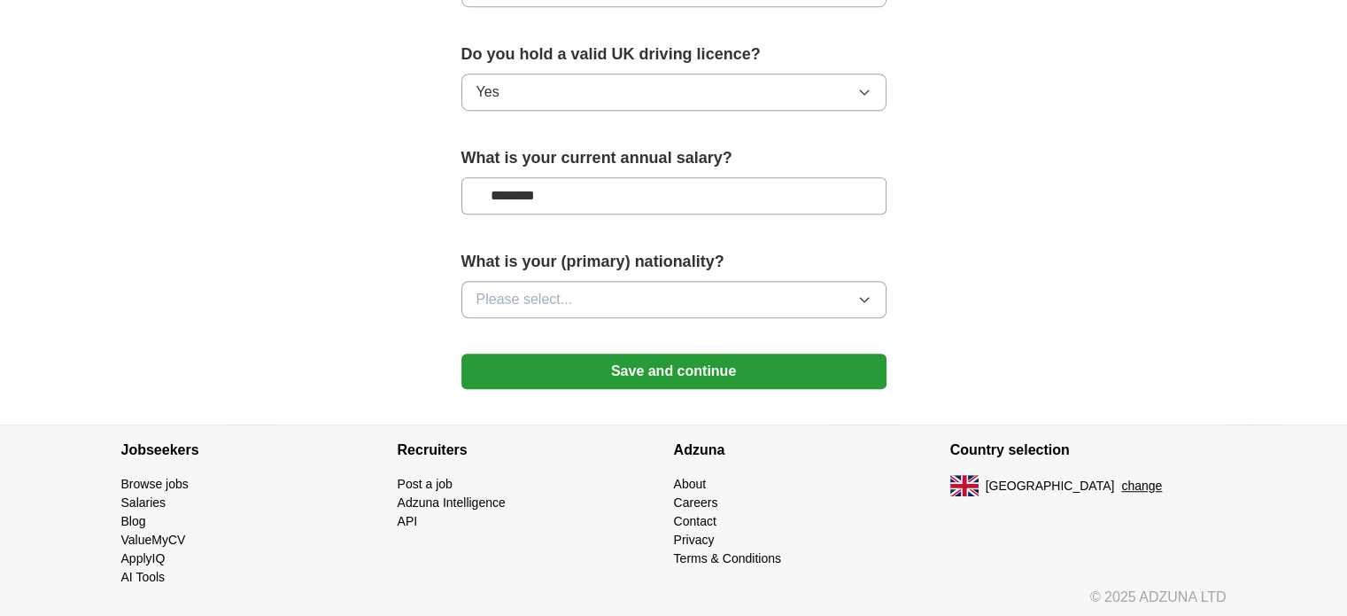
click at [603, 283] on button "Please select..." at bounding box center [674, 299] width 425 height 37
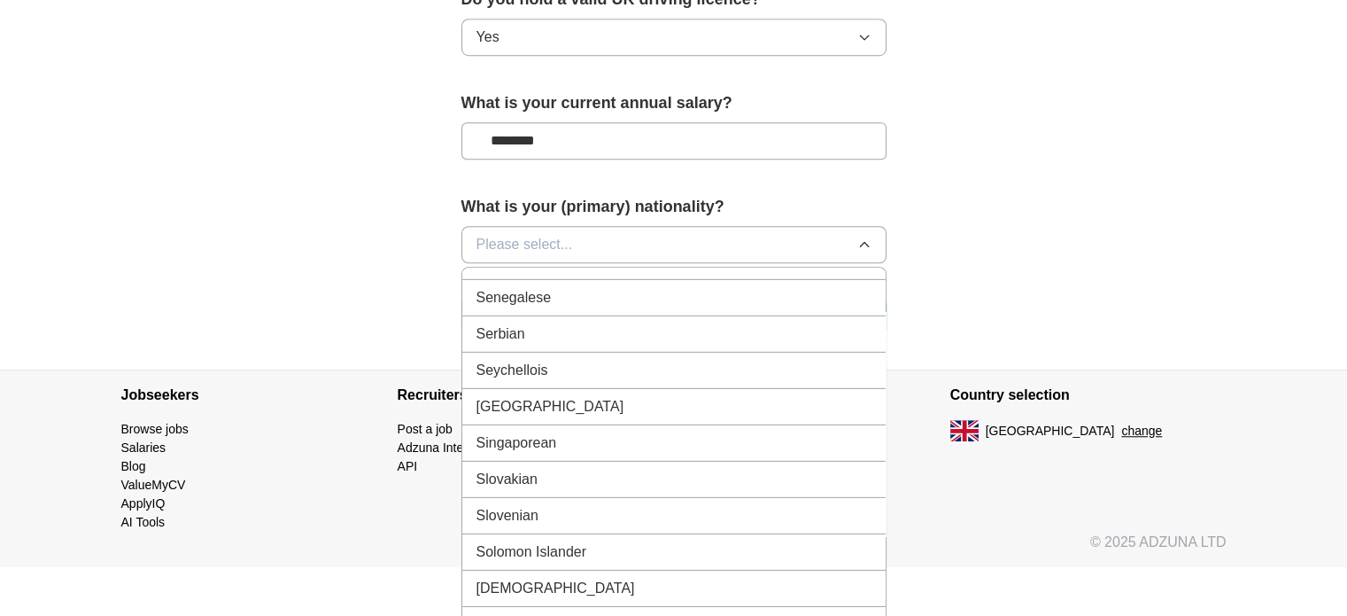
scroll to position [5670, 0]
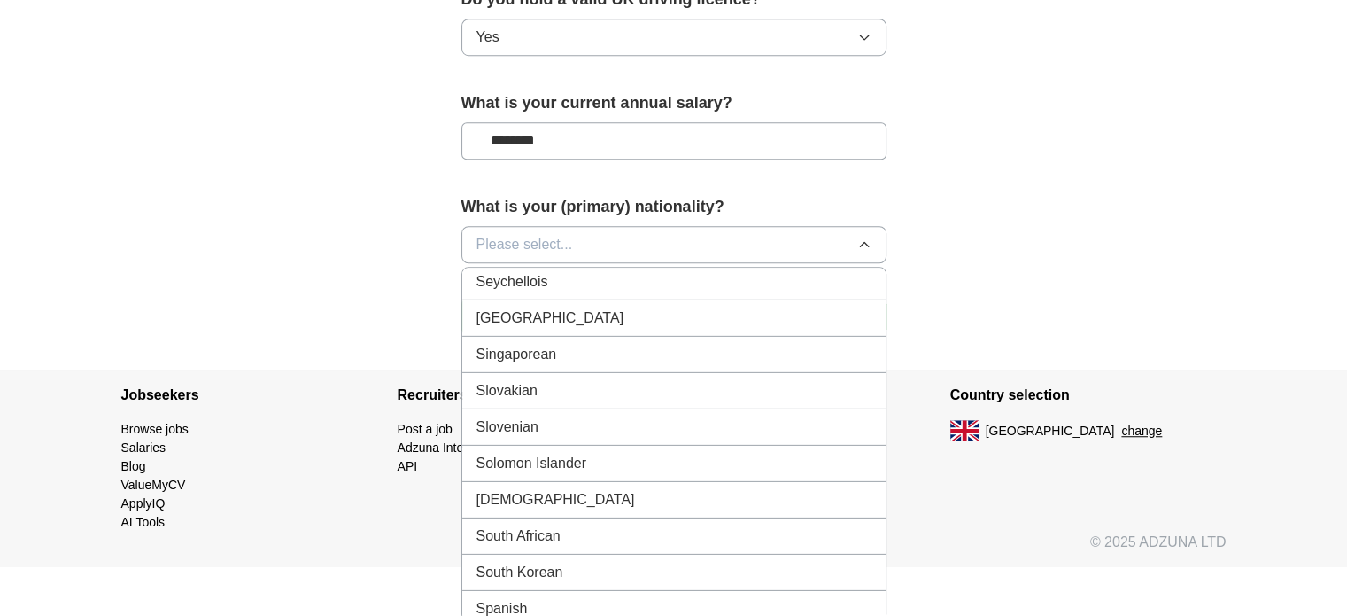
click at [539, 518] on li "South African" at bounding box center [673, 536] width 423 height 36
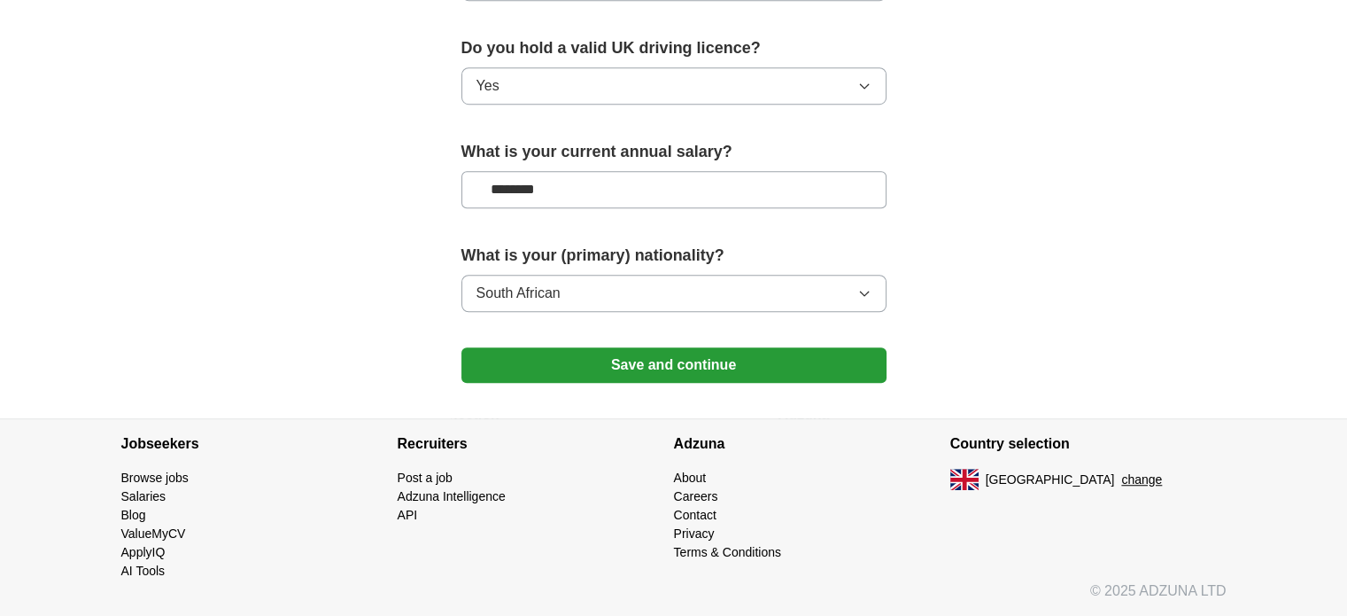
scroll to position [1219, 0]
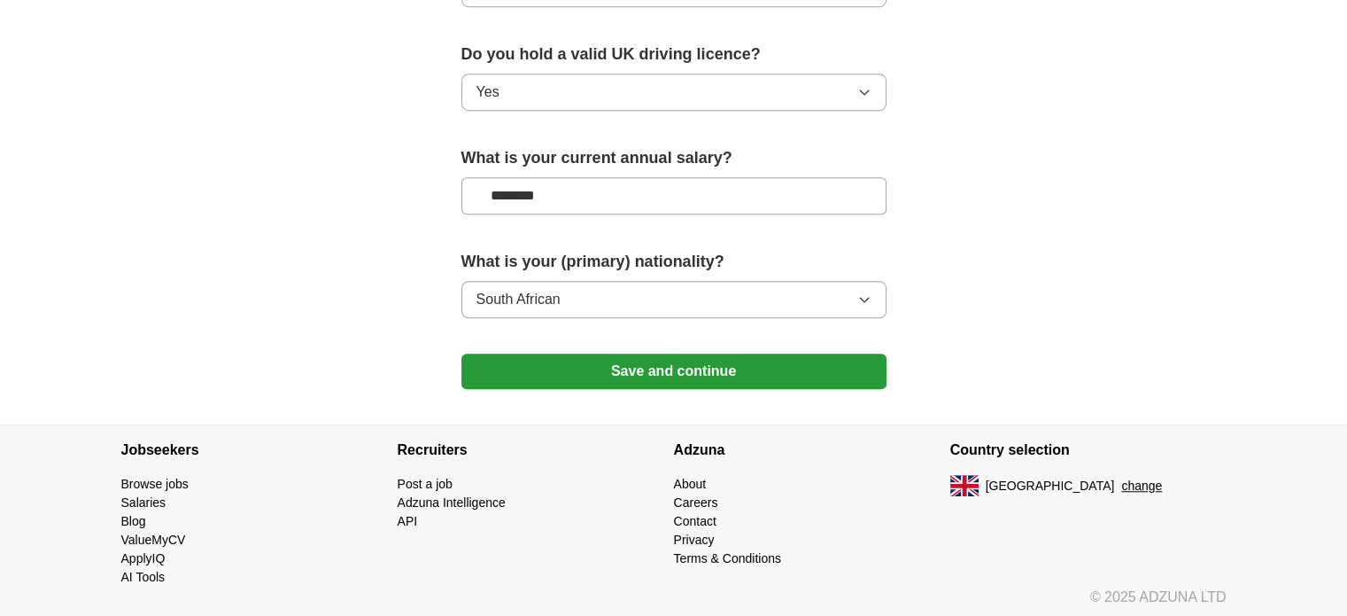
click at [665, 364] on button "Save and continue" at bounding box center [674, 370] width 425 height 35
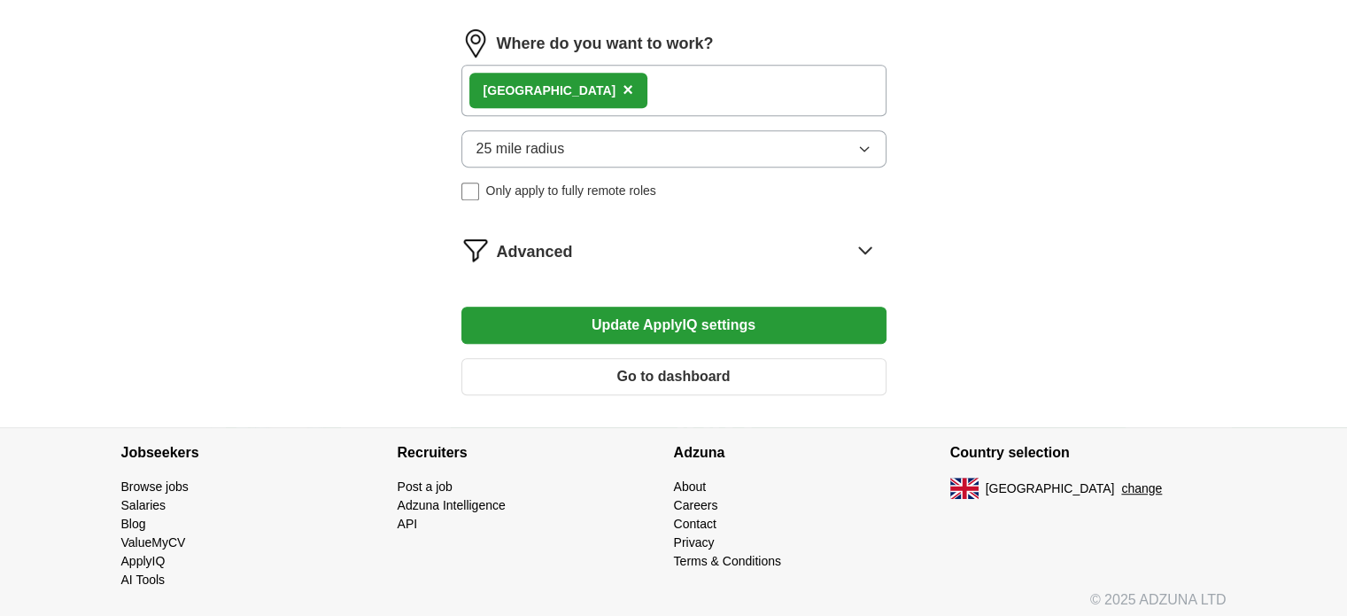
scroll to position [1012, 0]
click at [863, 238] on icon at bounding box center [865, 249] width 28 height 28
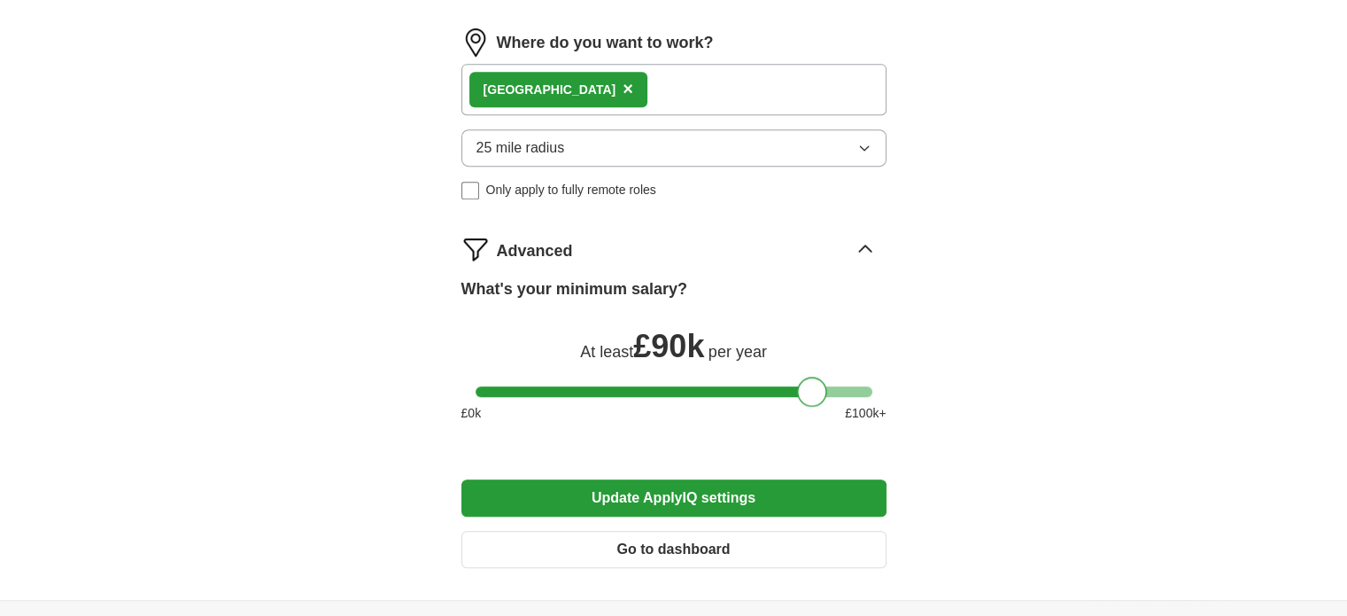
drag, startPoint x: 489, startPoint y: 384, endPoint x: 810, endPoint y: 391, distance: 320.7
click at [810, 391] on div at bounding box center [812, 391] width 30 height 30
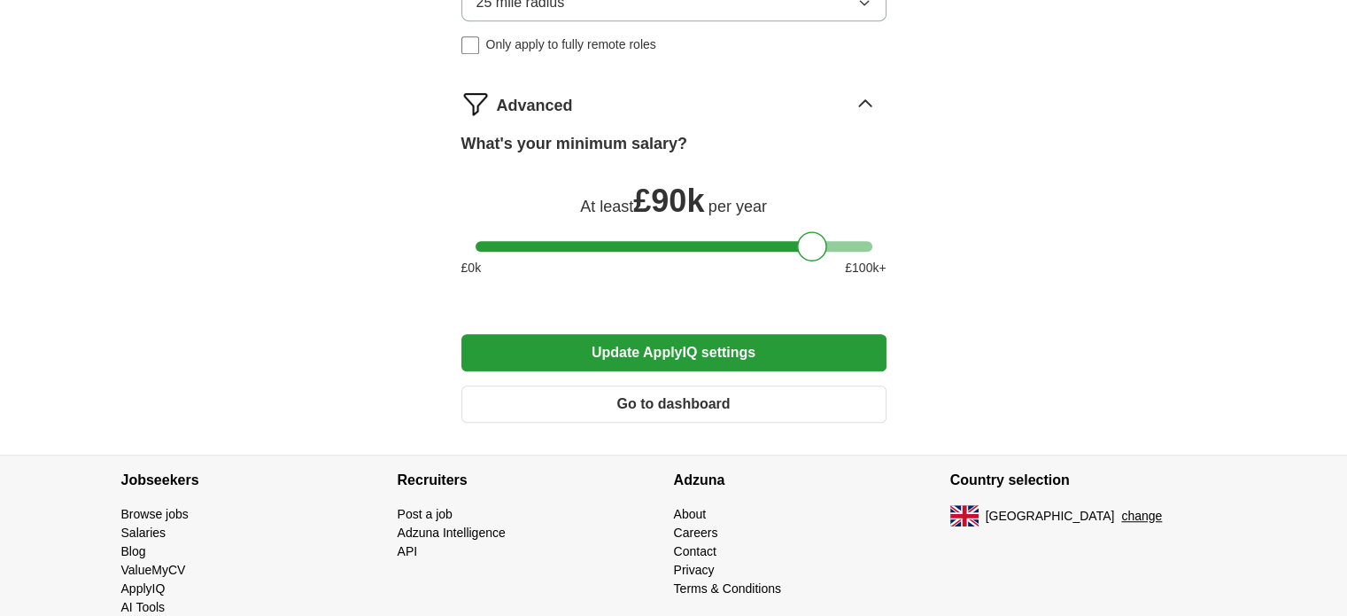
scroll to position [1185, 0]
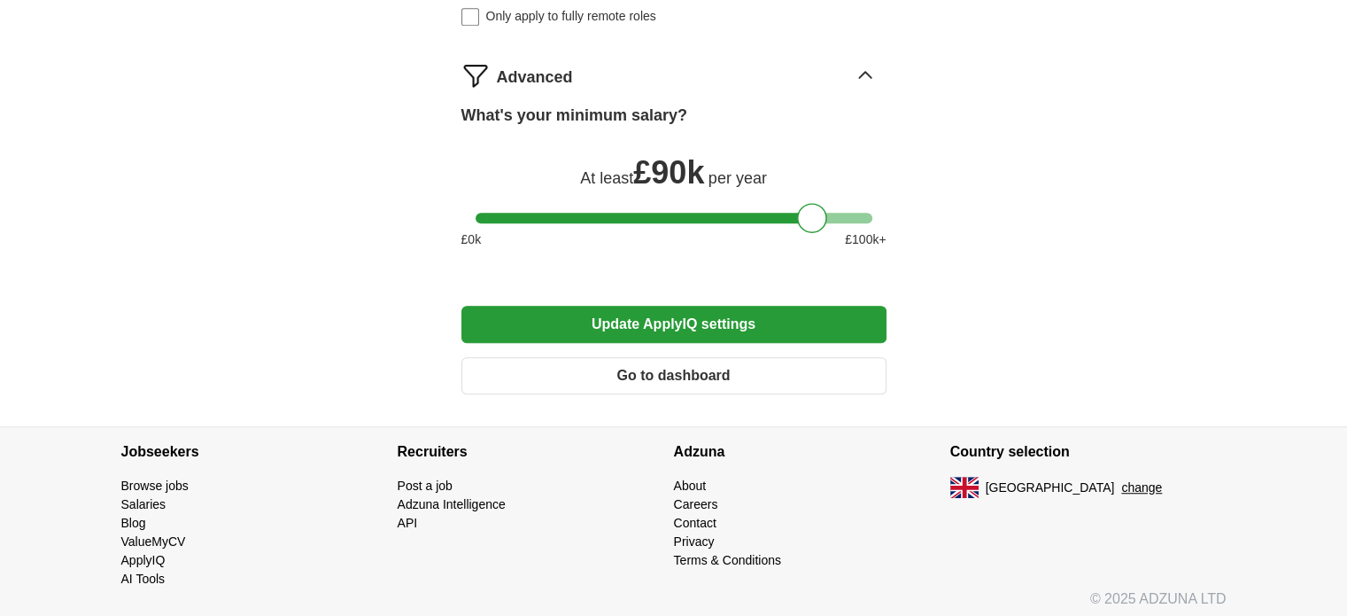
click at [693, 322] on button "Update ApplyIQ settings" at bounding box center [674, 324] width 425 height 37
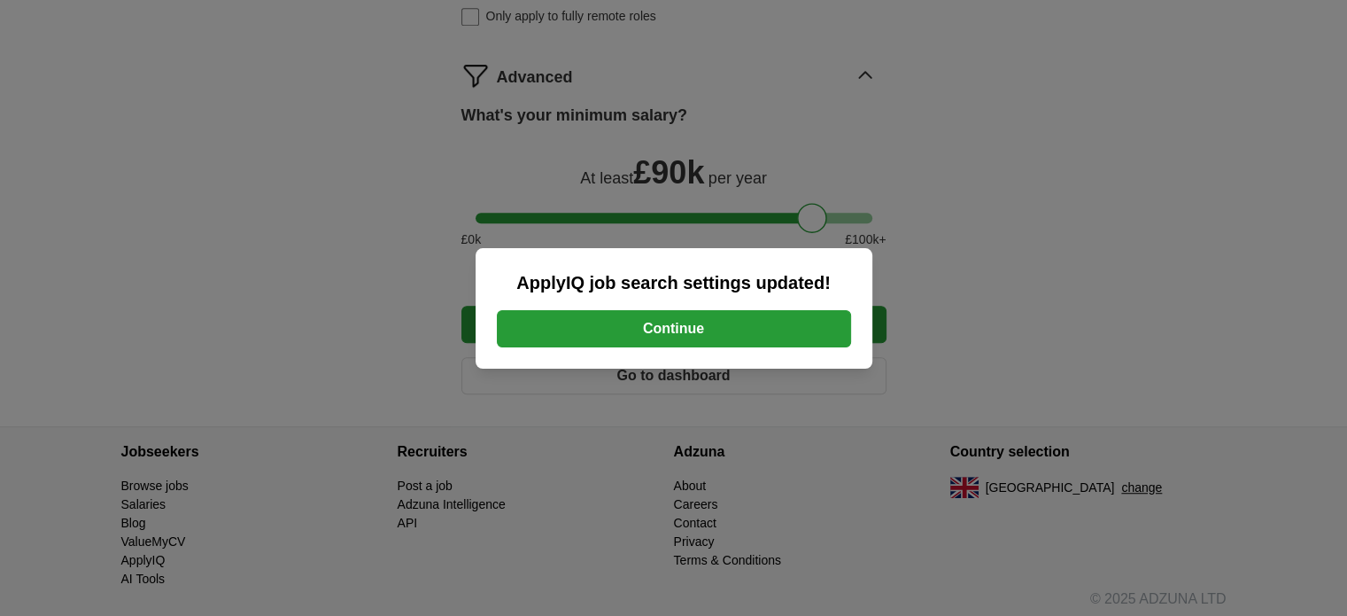
click at [679, 326] on button "Continue" at bounding box center [674, 328] width 354 height 37
